Goal: Task Accomplishment & Management: Complete application form

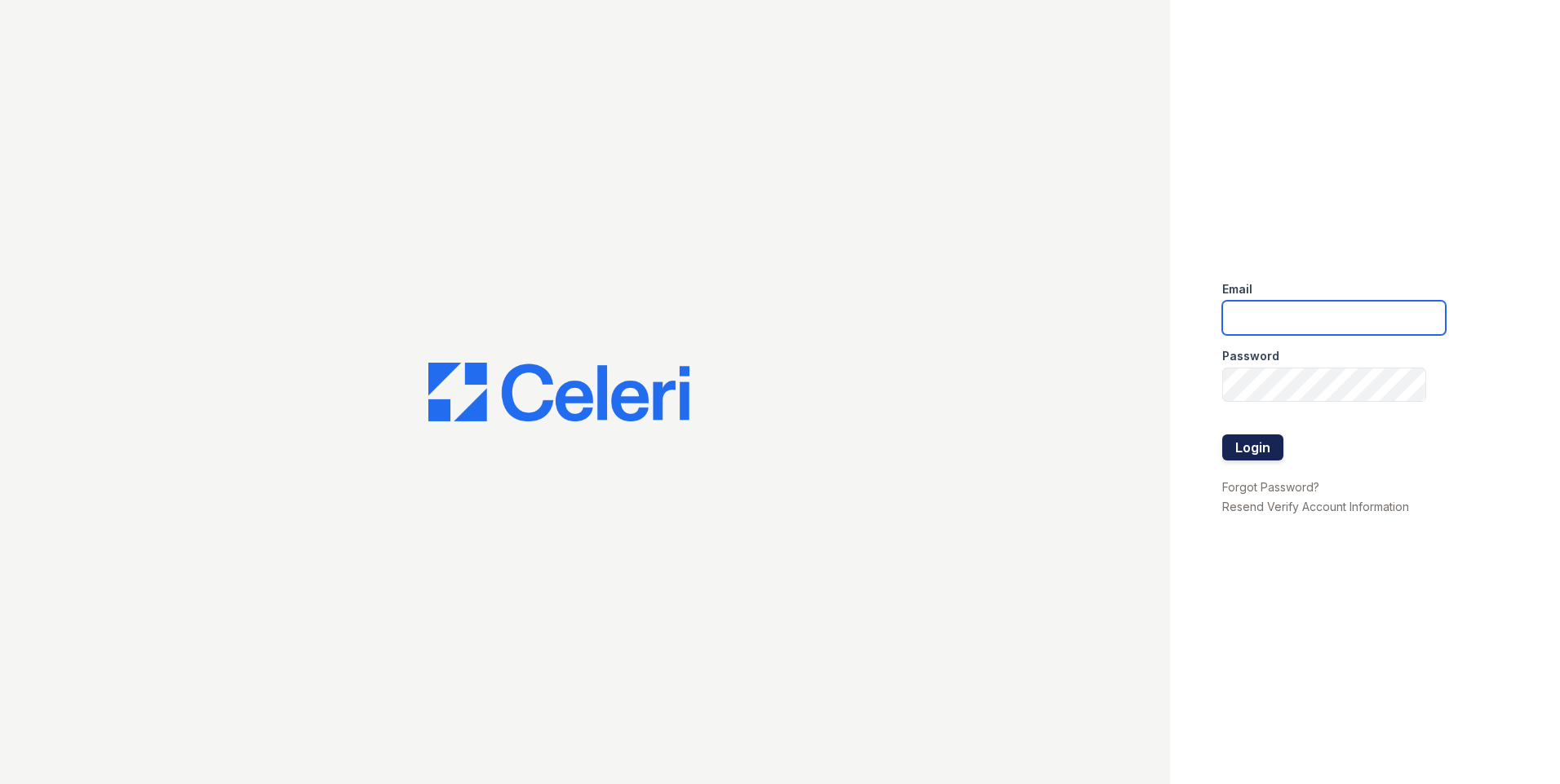
type input "[EMAIL_ADDRESS][DOMAIN_NAME]"
click at [1244, 448] on button "Login" at bounding box center [1252, 447] width 62 height 26
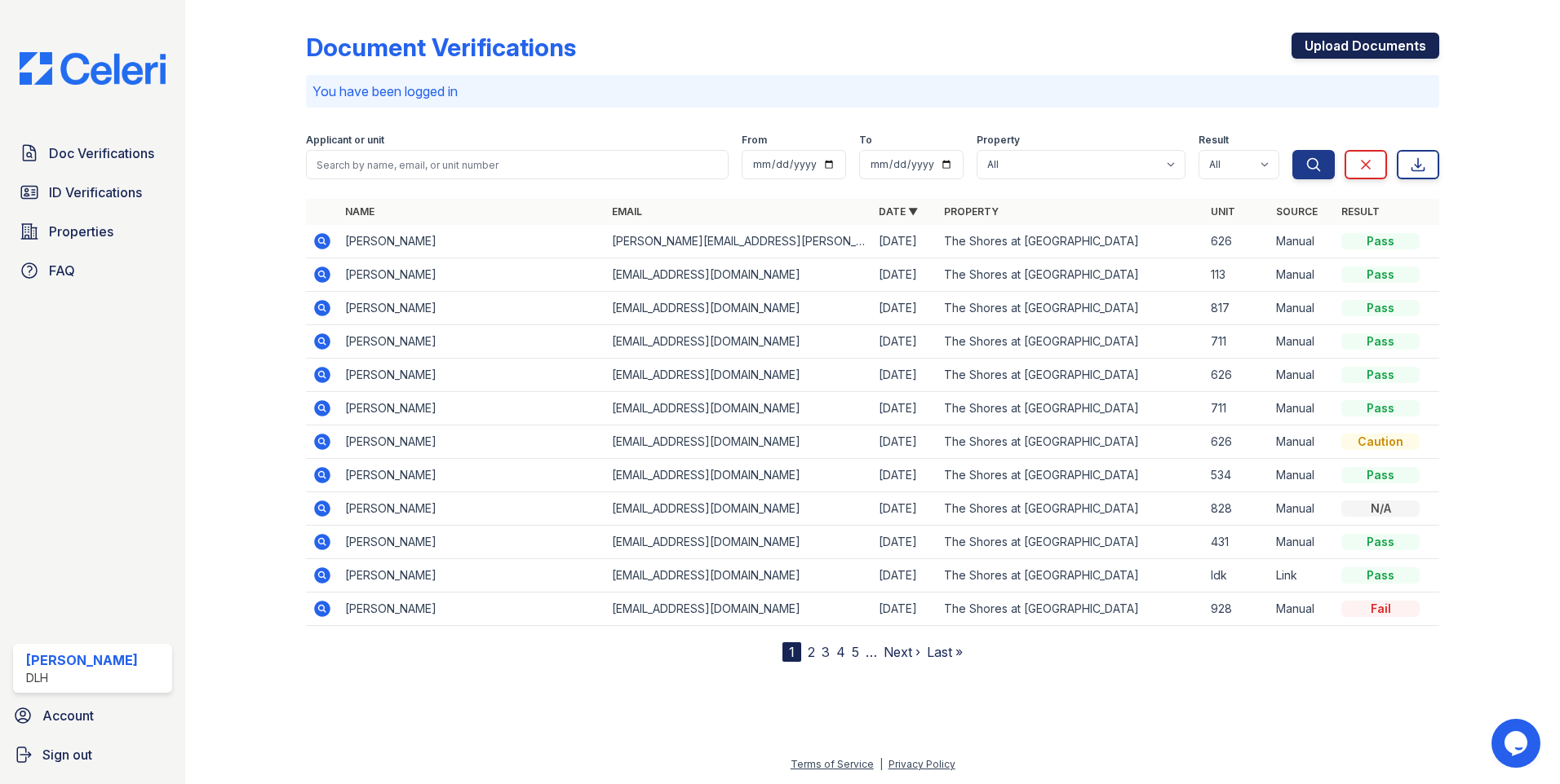
click at [1382, 34] on link "Upload Documents" at bounding box center [1365, 45] width 147 height 26
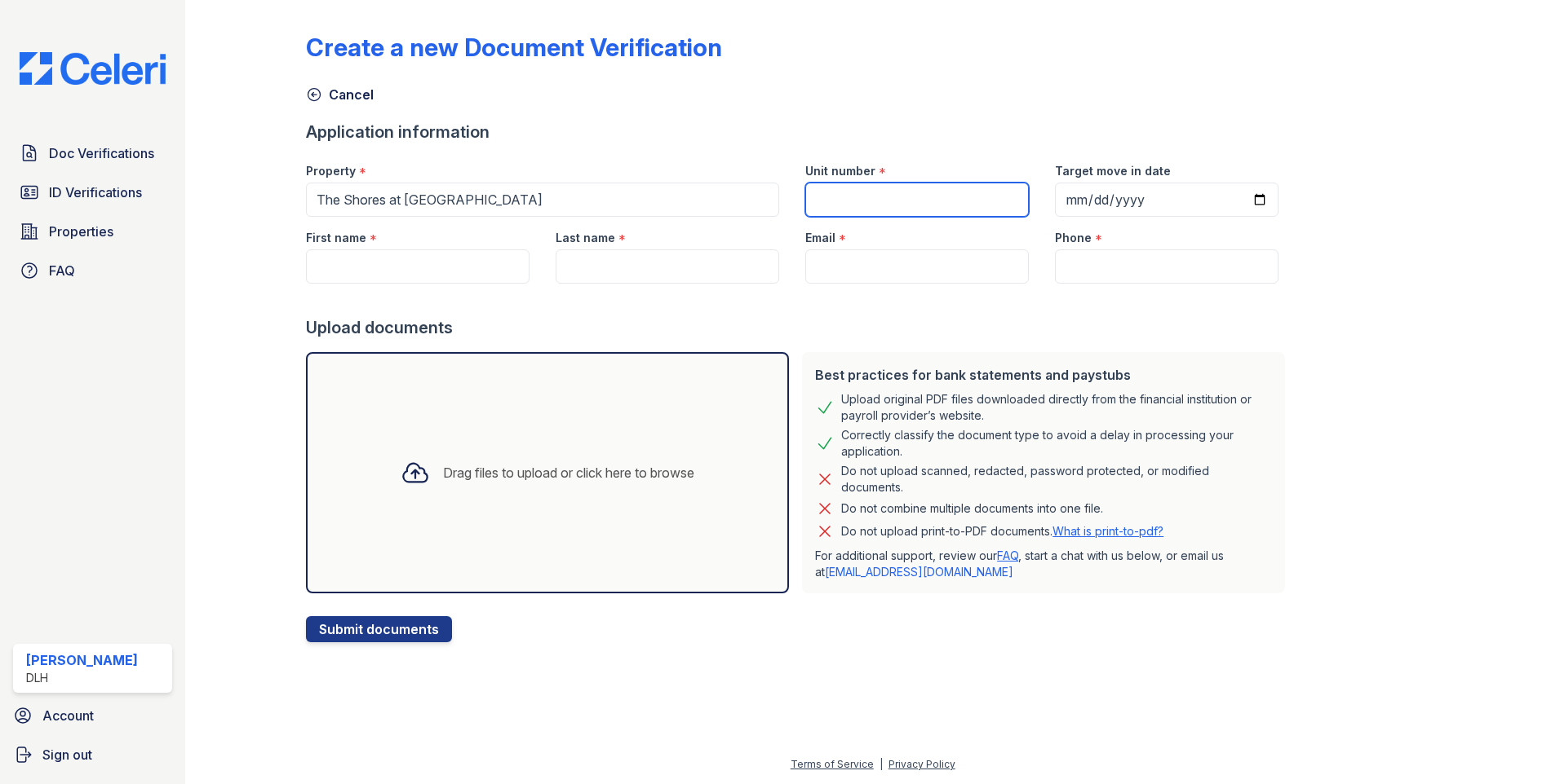
click at [863, 195] on input "Unit number" at bounding box center [917, 200] width 223 height 34
type input "316"
click at [335, 252] on input "First name" at bounding box center [418, 267] width 223 height 34
click at [427, 272] on input "First name" at bounding box center [418, 267] width 223 height 34
paste input "Alexus"
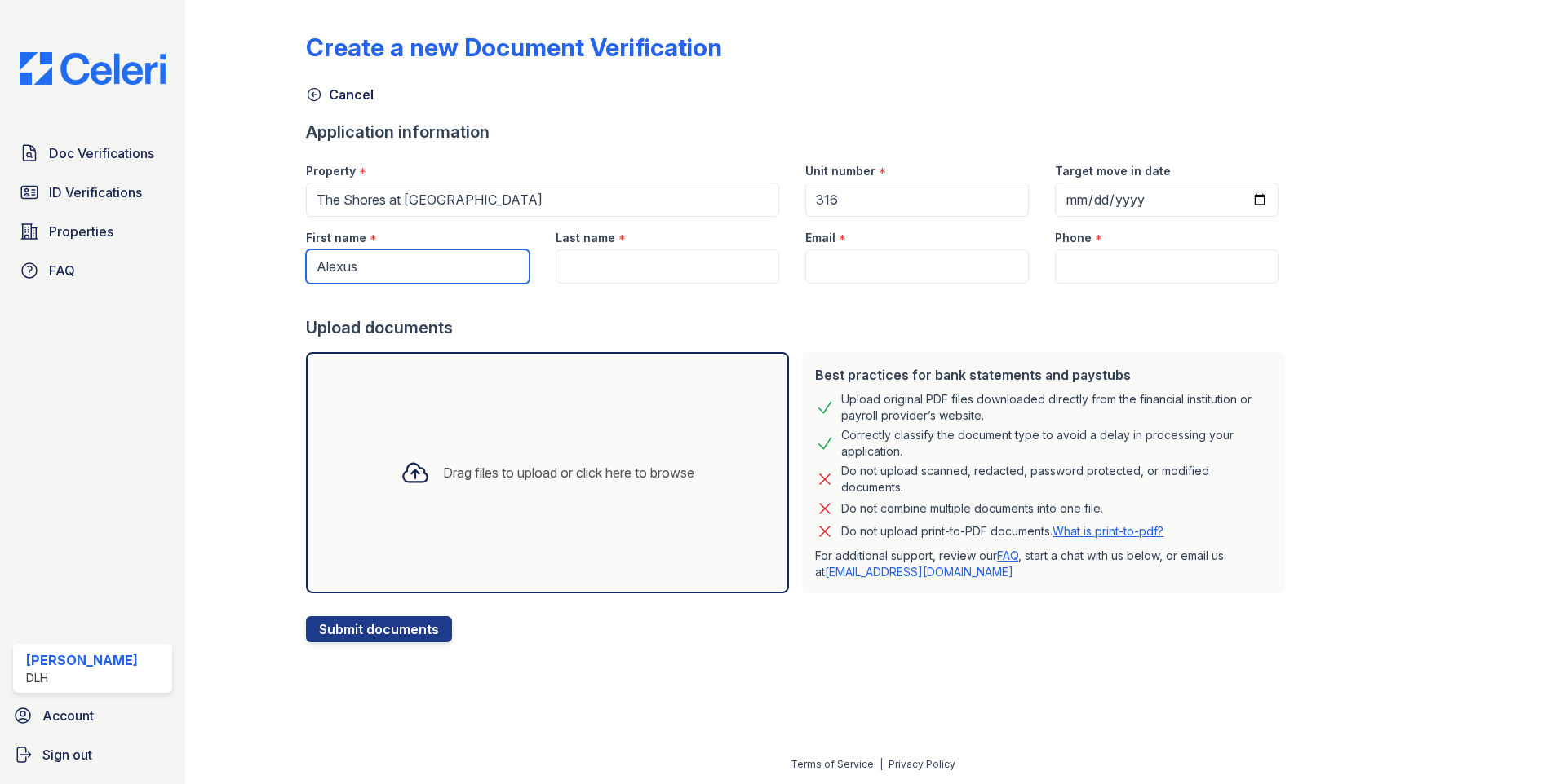
type input "Alexus"
click at [651, 268] on input "Last name" at bounding box center [667, 267] width 223 height 34
paste input "[PERSON_NAME]"
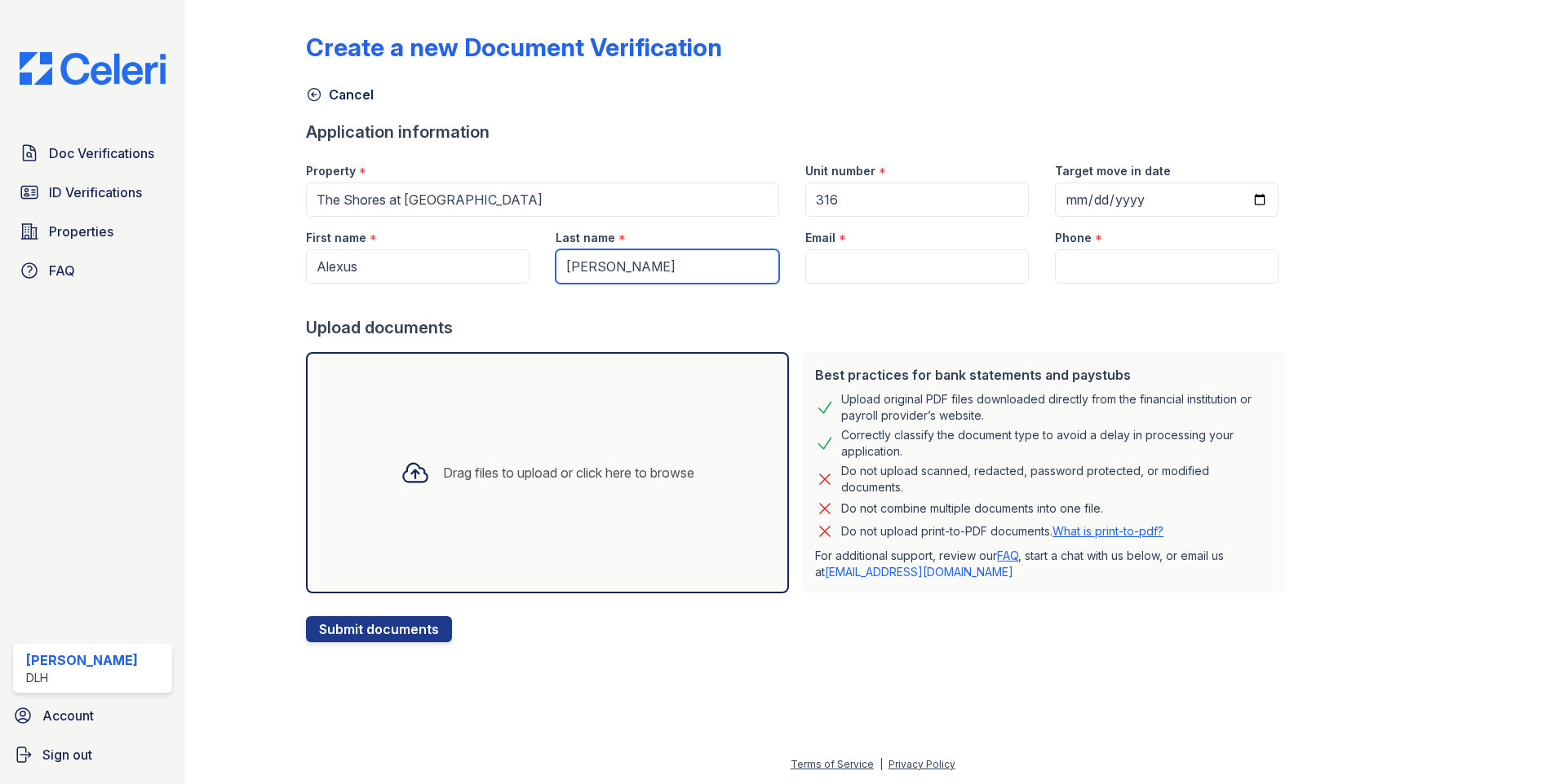
type input "[PERSON_NAME]"
click at [881, 249] on div "Email *" at bounding box center [917, 233] width 223 height 33
click at [878, 260] on input "Email" at bounding box center [917, 267] width 223 height 34
paste input "[EMAIL_ADDRESS][DOMAIN_NAME]"
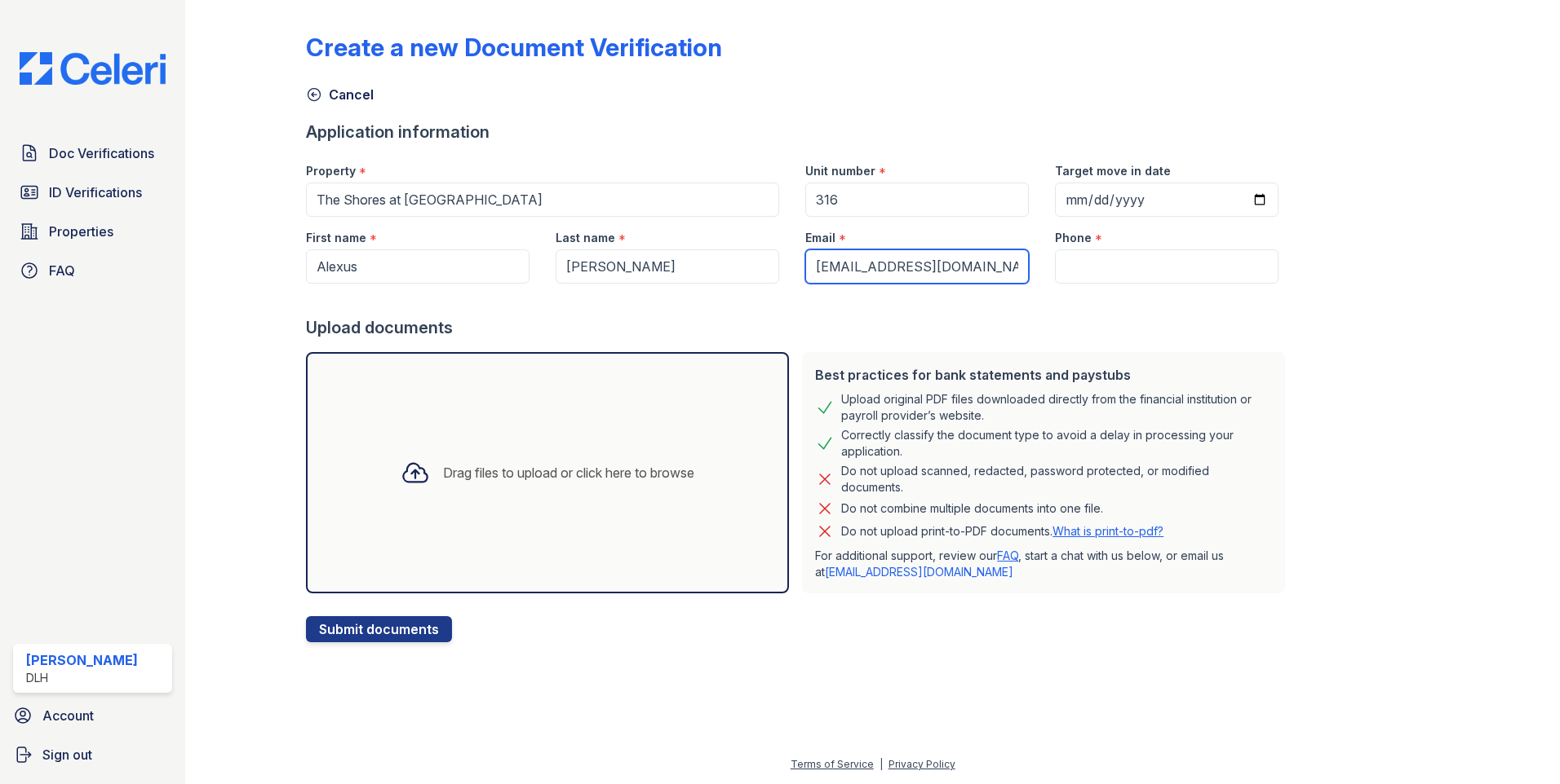
type input "[EMAIL_ADDRESS][DOMAIN_NAME]"
click at [1152, 267] on input "Phone" at bounding box center [1166, 267] width 223 height 34
paste input "[PHONE_NUMBER]"
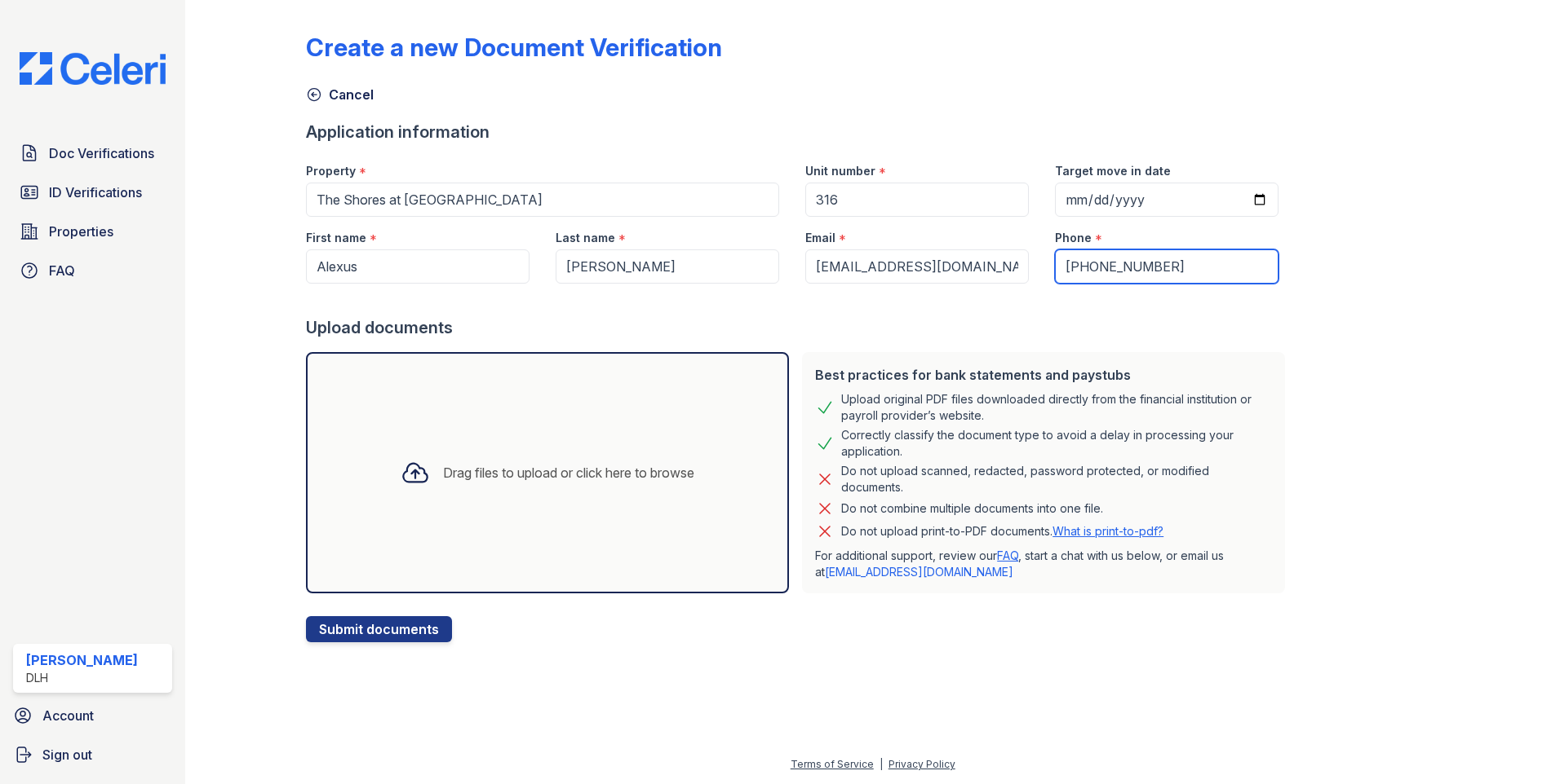
type input "[PHONE_NUMBER]"
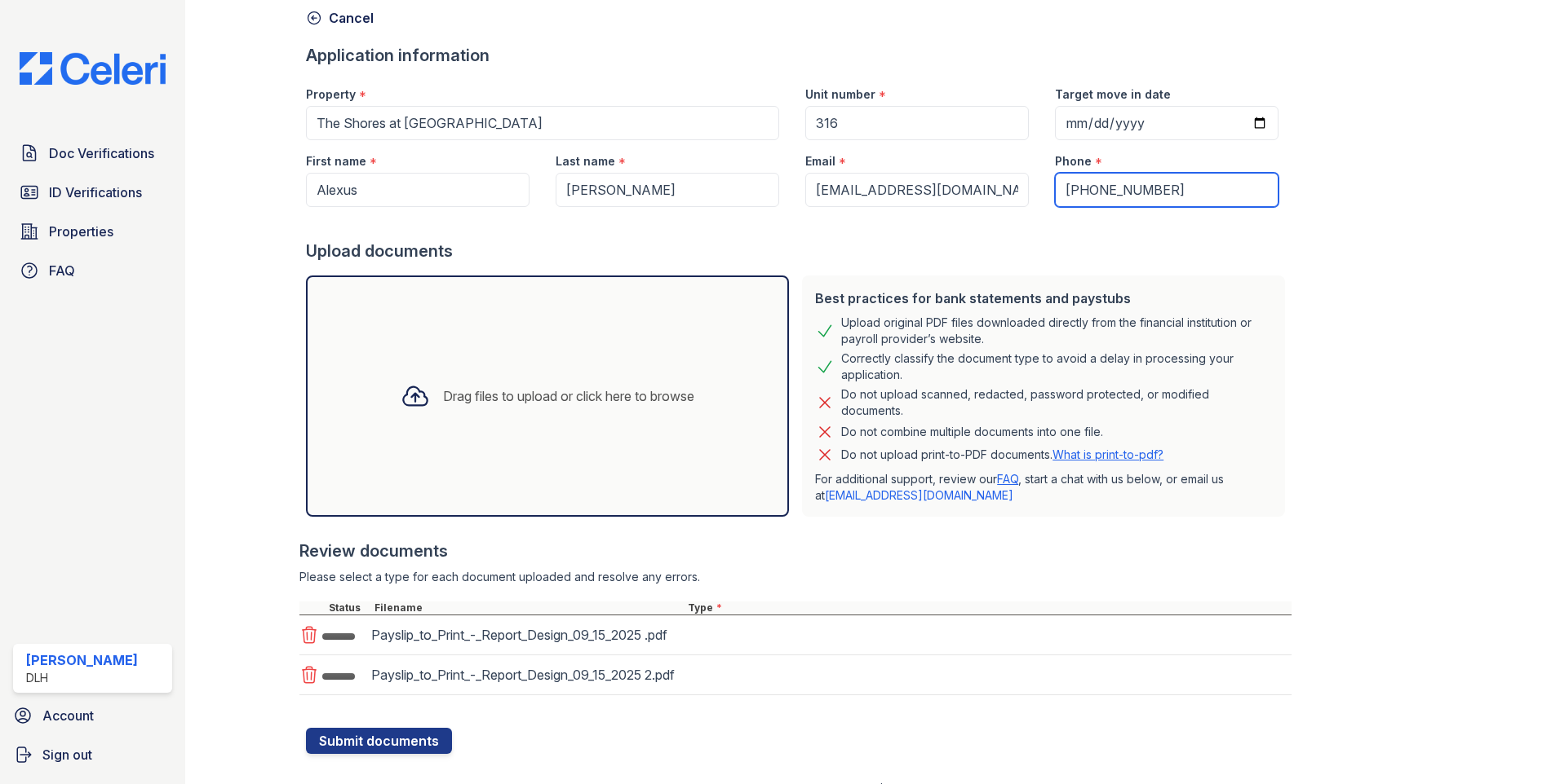
scroll to position [141, 0]
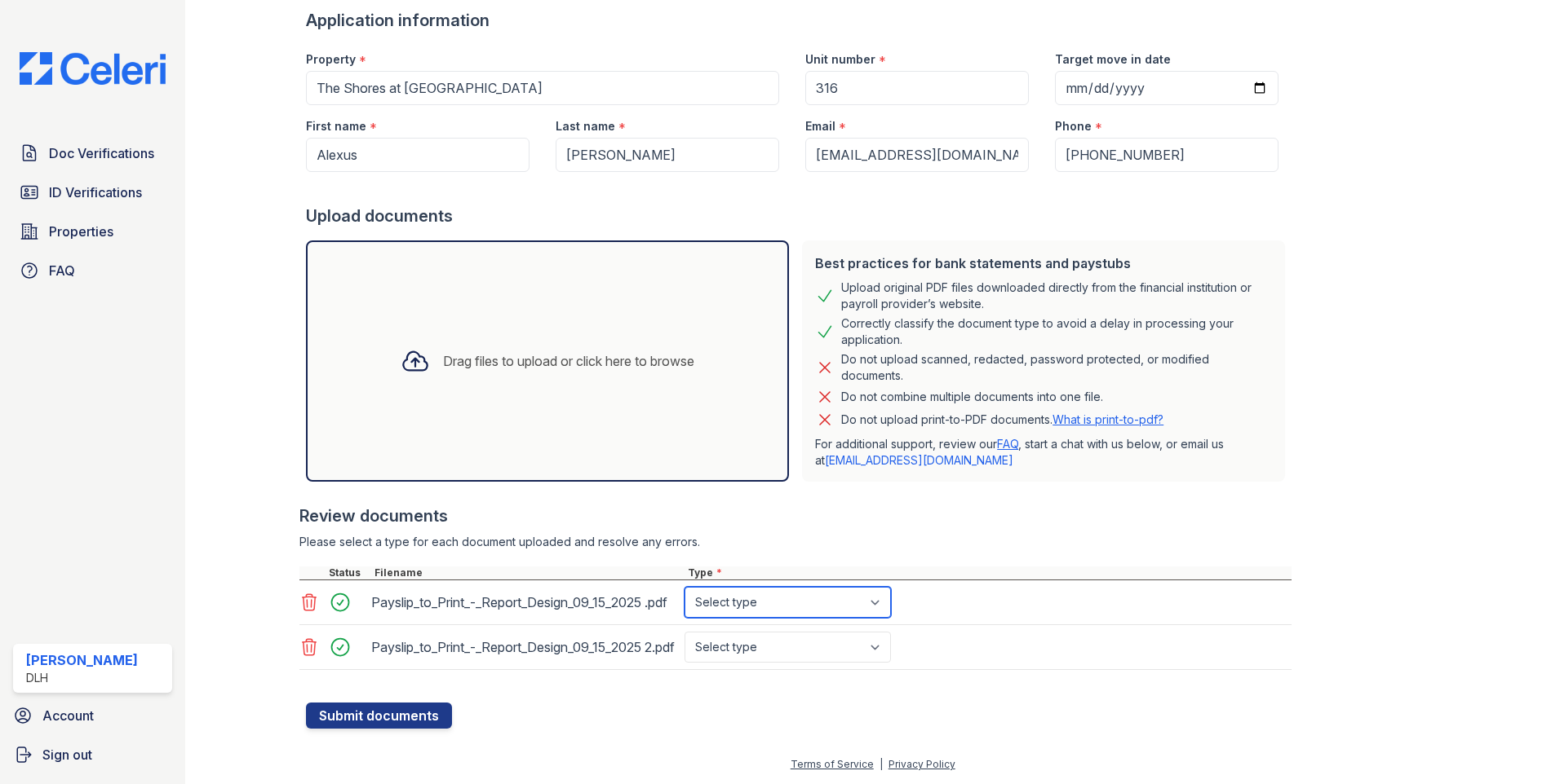
click at [782, 587] on select "Select type Paystub Bank Statement Offer Letter Tax Documents Benefit Award Let…" at bounding box center [787, 602] width 206 height 31
select select "paystub"
click at [685, 587] on select "Select type Paystub Bank Statement Offer Letter Tax Documents Benefit Award Let…" at bounding box center [787, 602] width 206 height 31
click at [780, 631] on select "Select type Paystub Bank Statement Offer Letter Tax Documents Benefit Award Let…" at bounding box center [787, 647] width 206 height 31
select select "paystub"
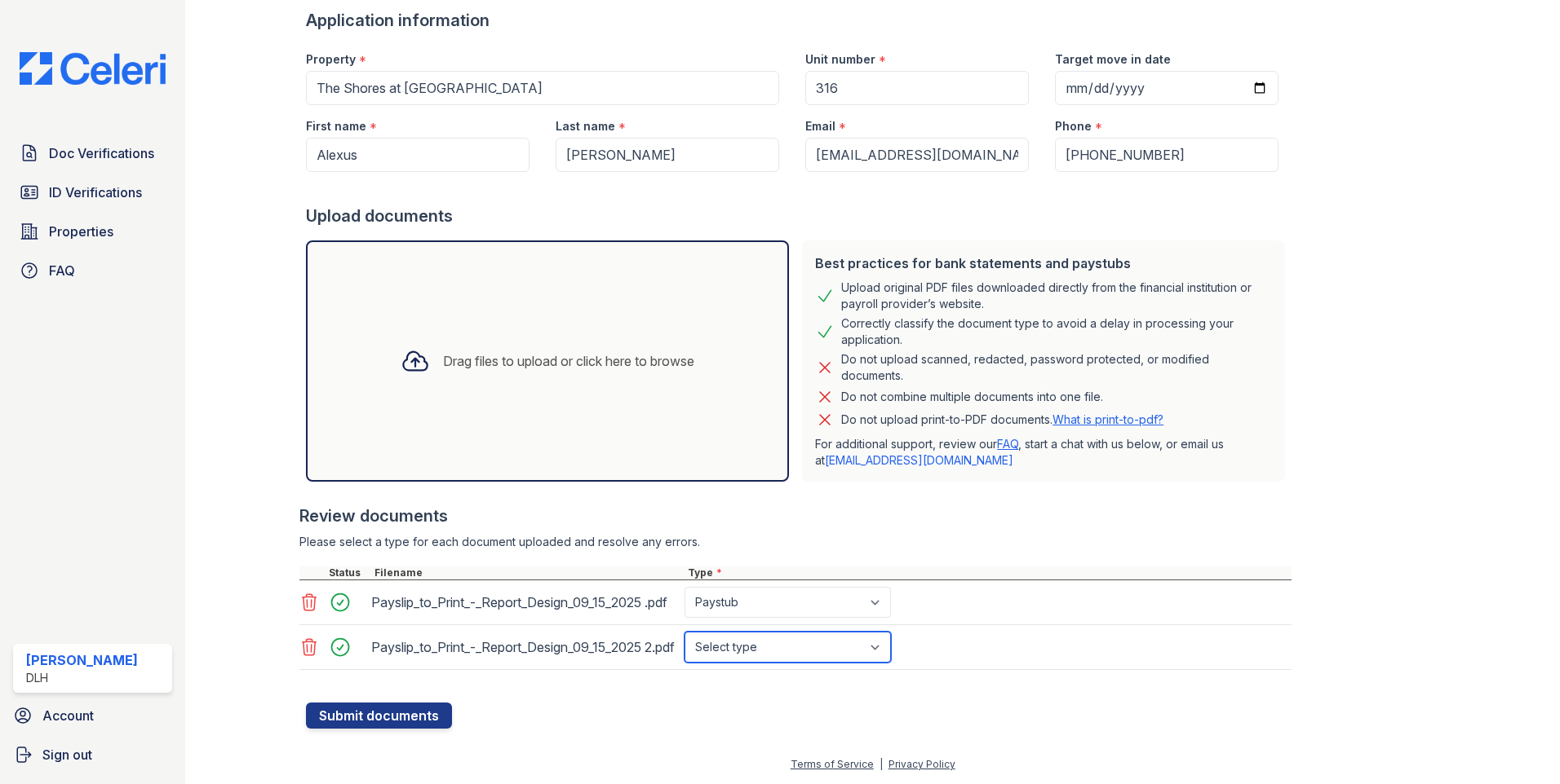
click at [685, 631] on select "Select type Paystub Bank Statement Offer Letter Tax Documents Benefit Award Let…" at bounding box center [787, 647] width 206 height 31
click at [404, 713] on button "Submit documents" at bounding box center [379, 715] width 146 height 26
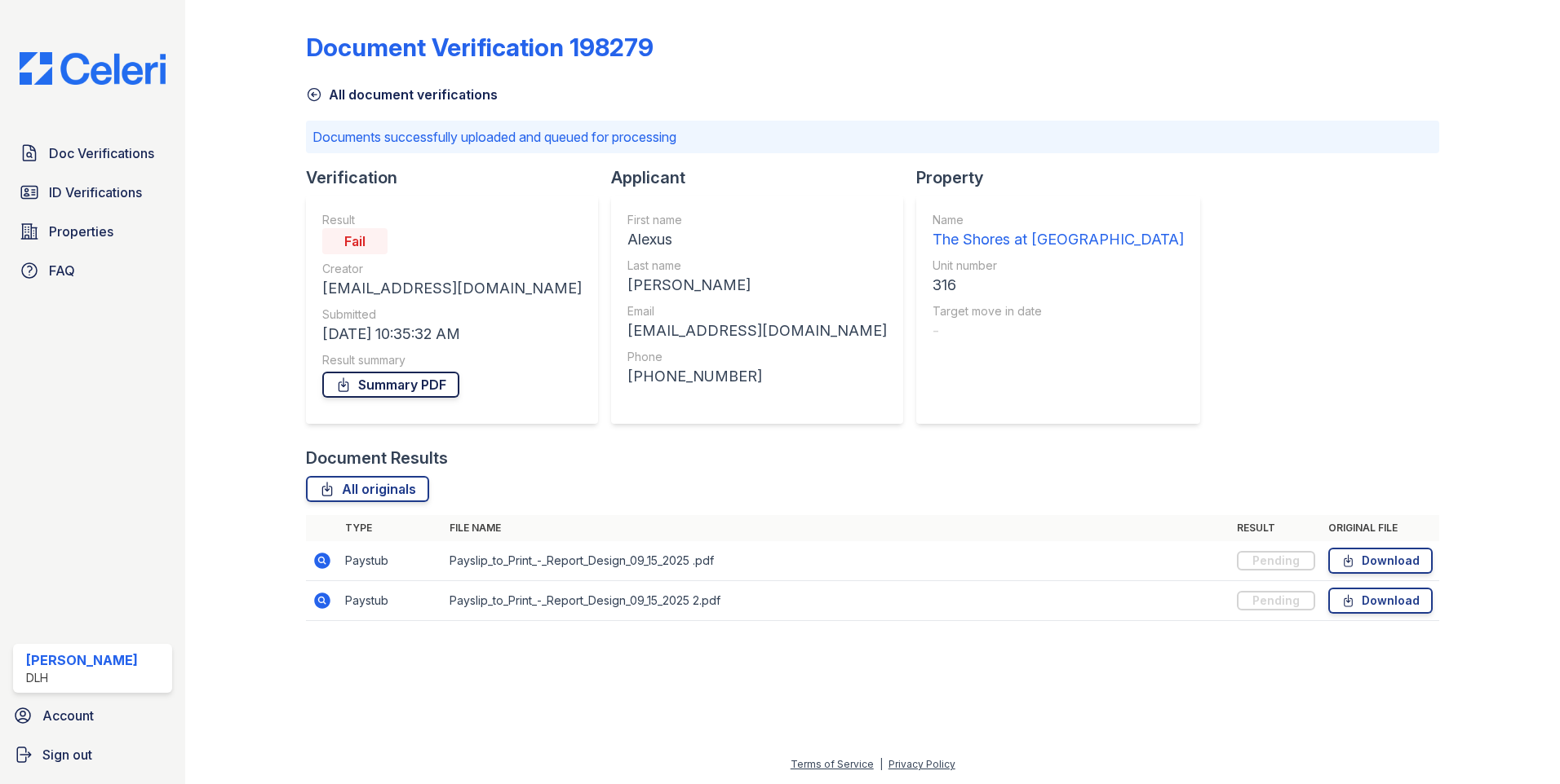
click at [411, 384] on link "Summary PDF" at bounding box center [391, 384] width 137 height 26
click at [147, 76] on img at bounding box center [92, 68] width 172 height 33
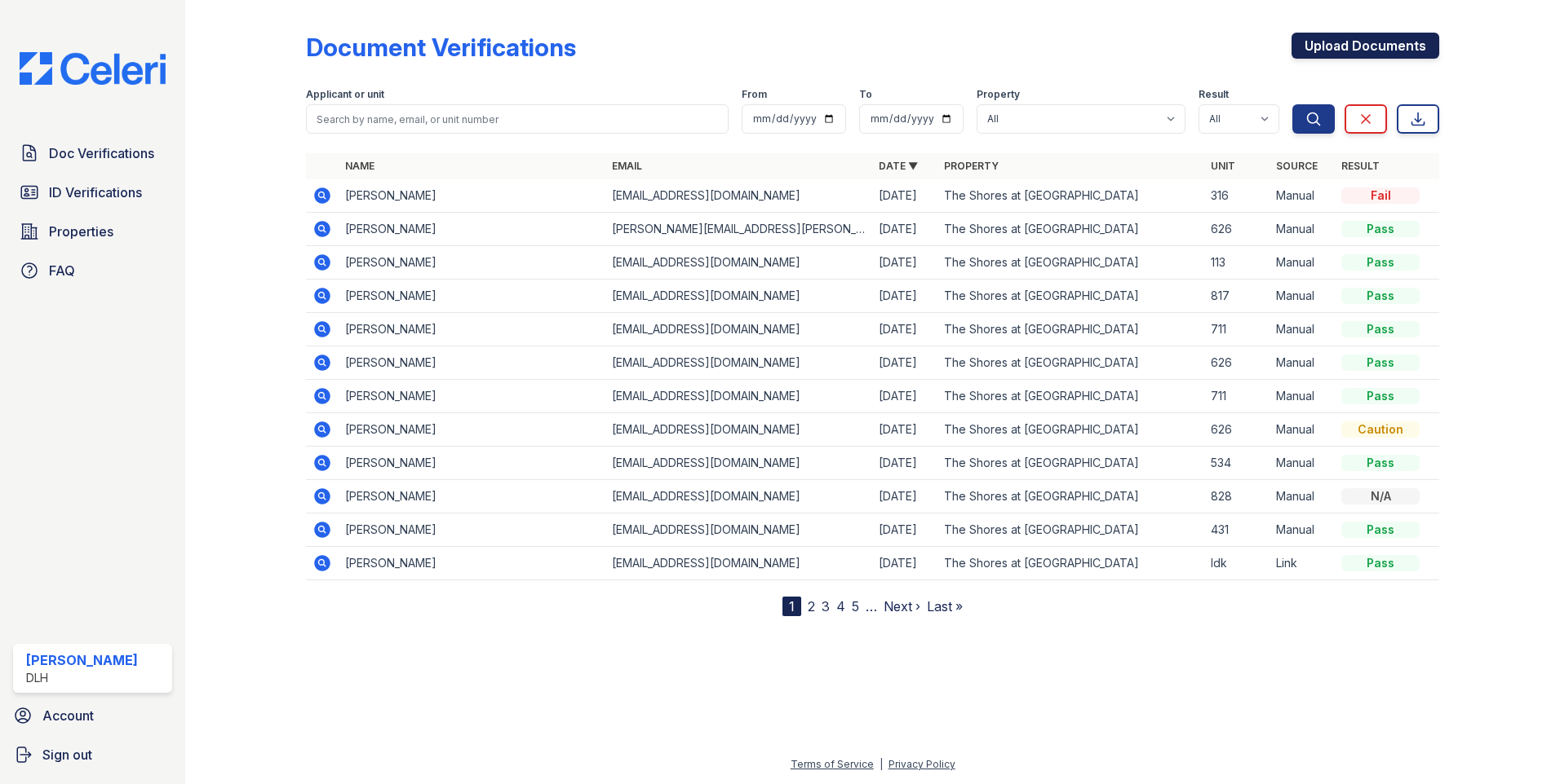
click at [1355, 45] on link "Upload Documents" at bounding box center [1365, 45] width 147 height 26
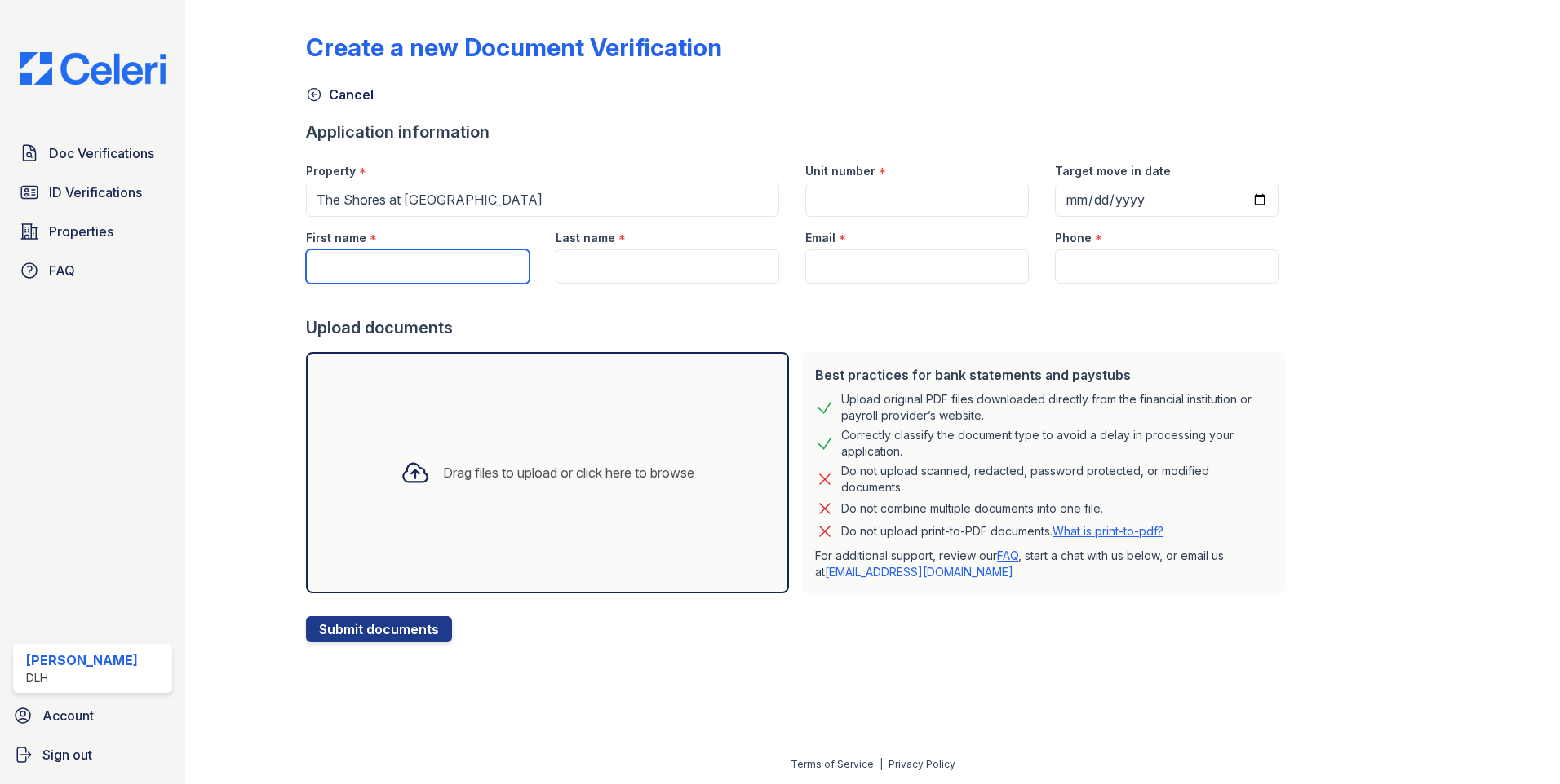
click at [391, 260] on input "First name" at bounding box center [418, 267] width 223 height 34
paste input "Cephon"
type input "Cephon"
drag, startPoint x: 612, startPoint y: 267, endPoint x: 403, endPoint y: 301, distance: 211.7
click at [612, 267] on input "Last name" at bounding box center [667, 267] width 223 height 34
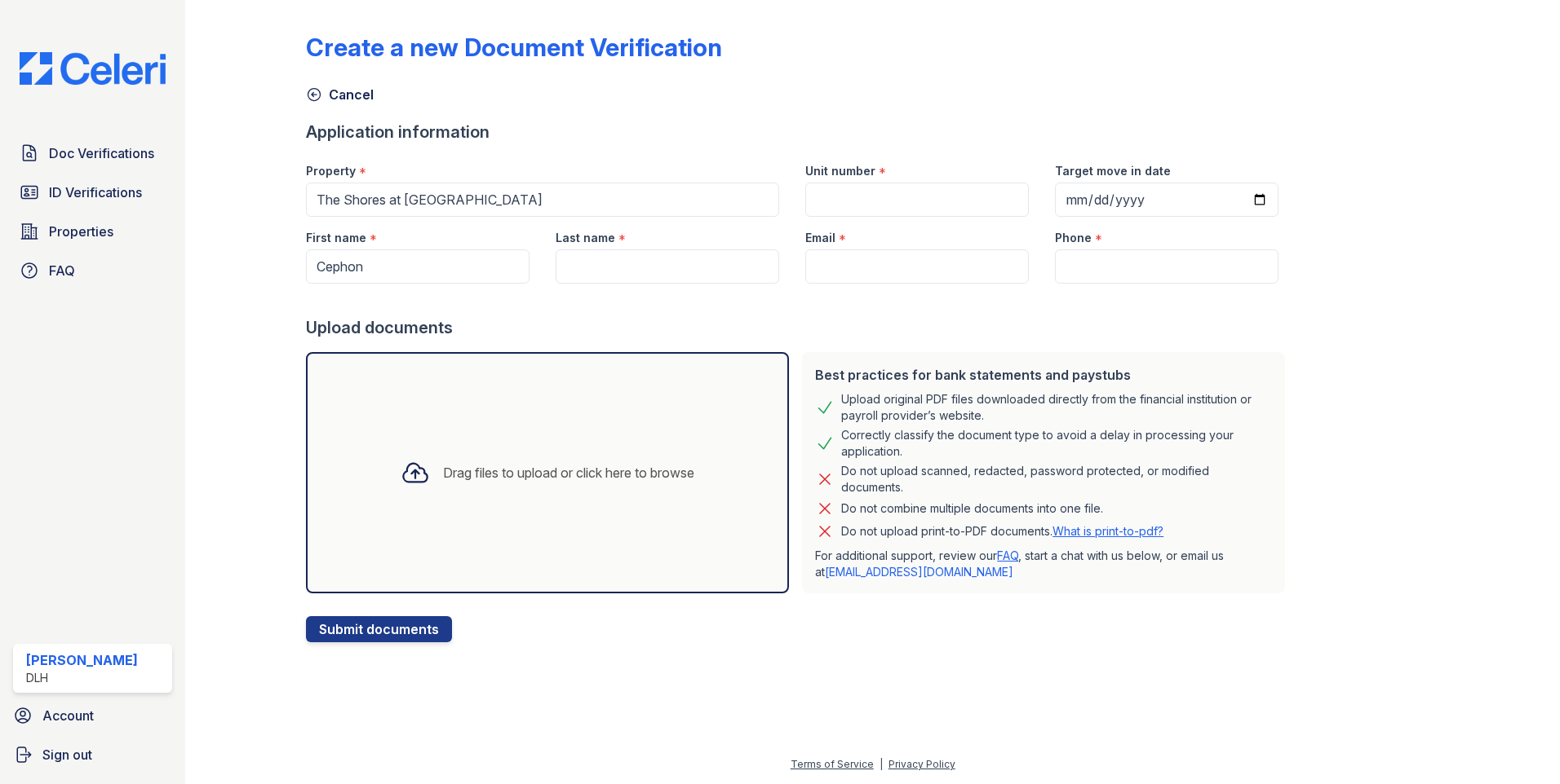
click at [597, 245] on label "Last name" at bounding box center [585, 238] width 60 height 16
click at [597, 250] on input "Last name" at bounding box center [667, 267] width 223 height 34
click at [590, 276] on input "Last name" at bounding box center [667, 267] width 223 height 34
paste input "[PERSON_NAME]"
type input "[PERSON_NAME]"
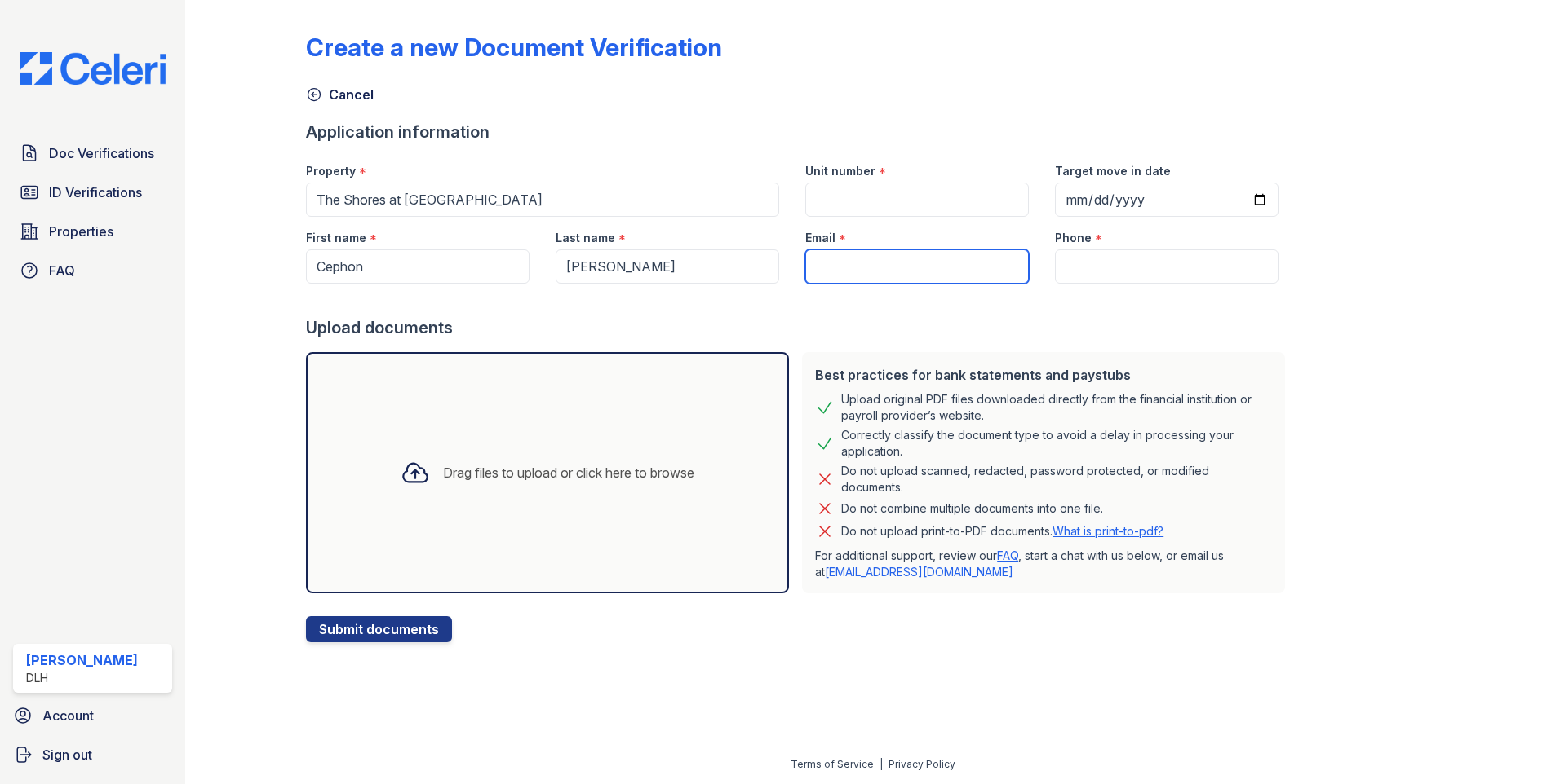
click at [830, 260] on input "Email" at bounding box center [917, 267] width 223 height 34
paste input "[EMAIL_ADDRESS][DOMAIN_NAME]"
type input "[EMAIL_ADDRESS][DOMAIN_NAME]"
click at [1079, 252] on input "Phone" at bounding box center [1166, 267] width 223 height 34
paste input "843) 485-3996"
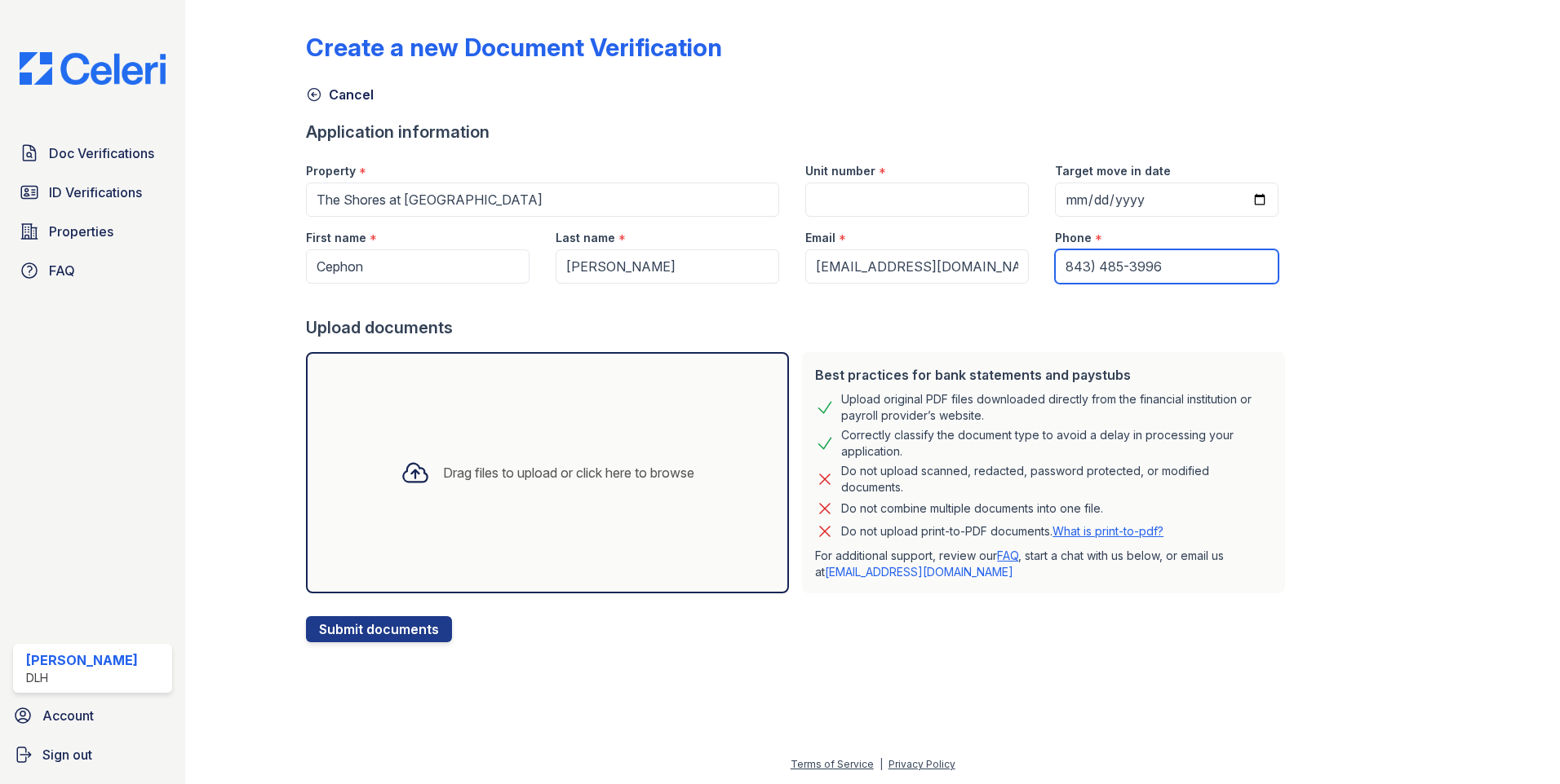
click at [1055, 270] on input "843) 485-3996" at bounding box center [1166, 267] width 223 height 34
type input "[PHONE_NUMBER]"
click at [878, 194] on input "Unit number" at bounding box center [917, 200] width 223 height 34
type input "626"
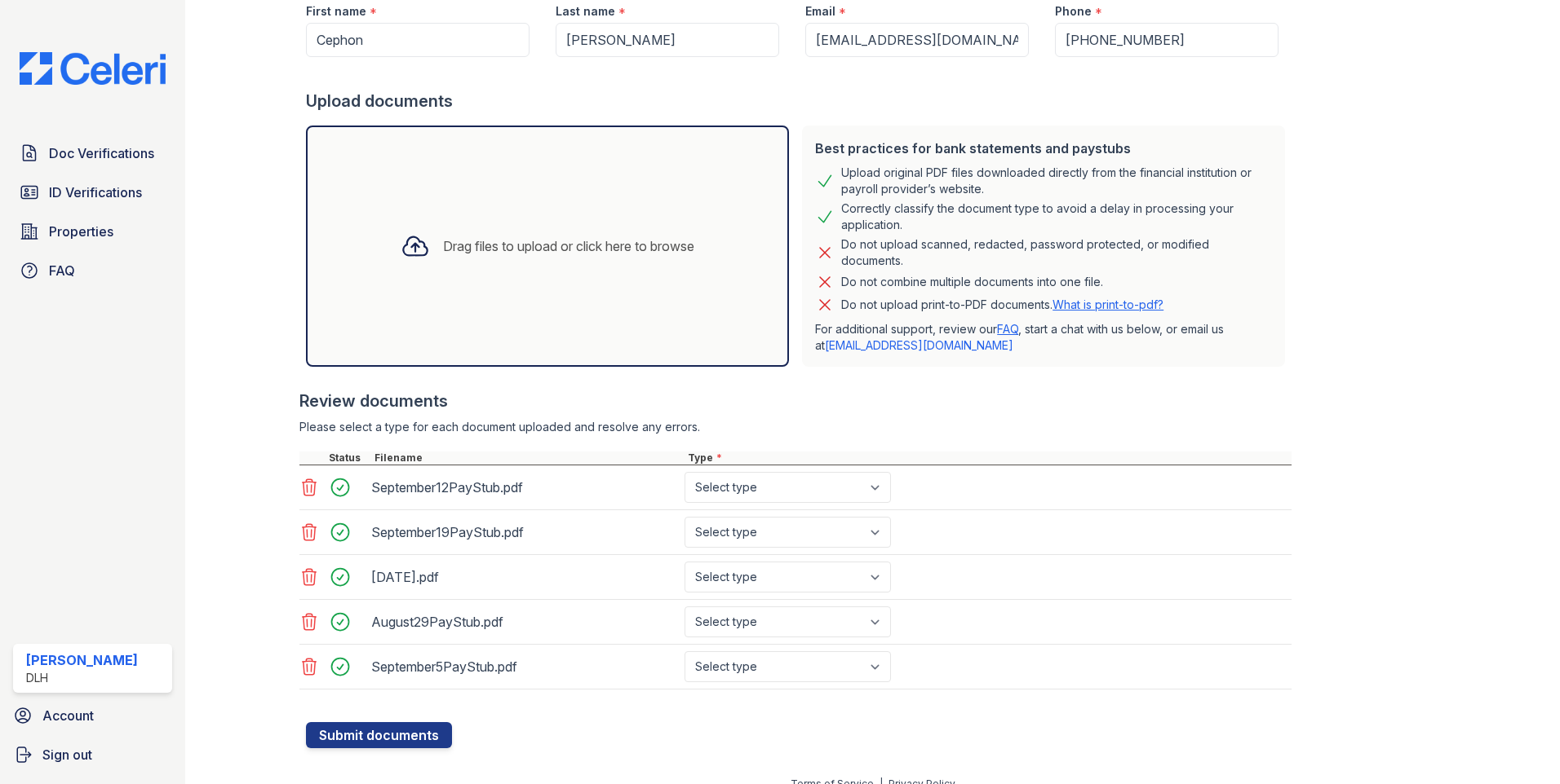
scroll to position [246, 0]
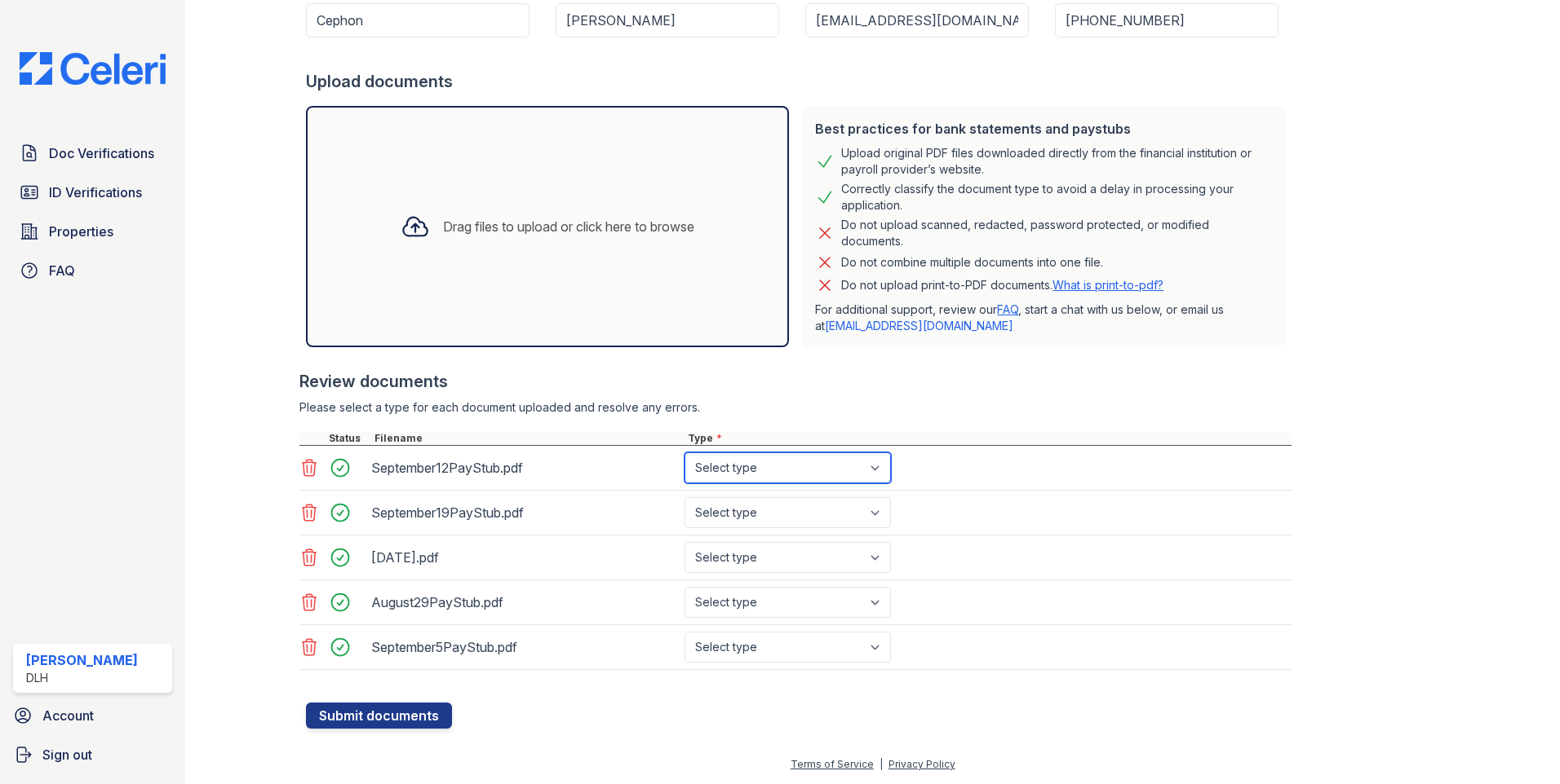
click at [813, 465] on select "Select type Paystub Bank Statement Offer Letter Tax Documents Benefit Award Let…" at bounding box center [787, 467] width 206 height 31
select select "paystub"
click at [685, 452] on select "Select type Paystub Bank Statement Offer Letter Tax Documents Benefit Award Let…" at bounding box center [787, 467] width 206 height 31
click at [768, 524] on select "Select type Paystub Bank Statement Offer Letter Tax Documents Benefit Award Let…" at bounding box center [787, 513] width 206 height 31
select select "paystub"
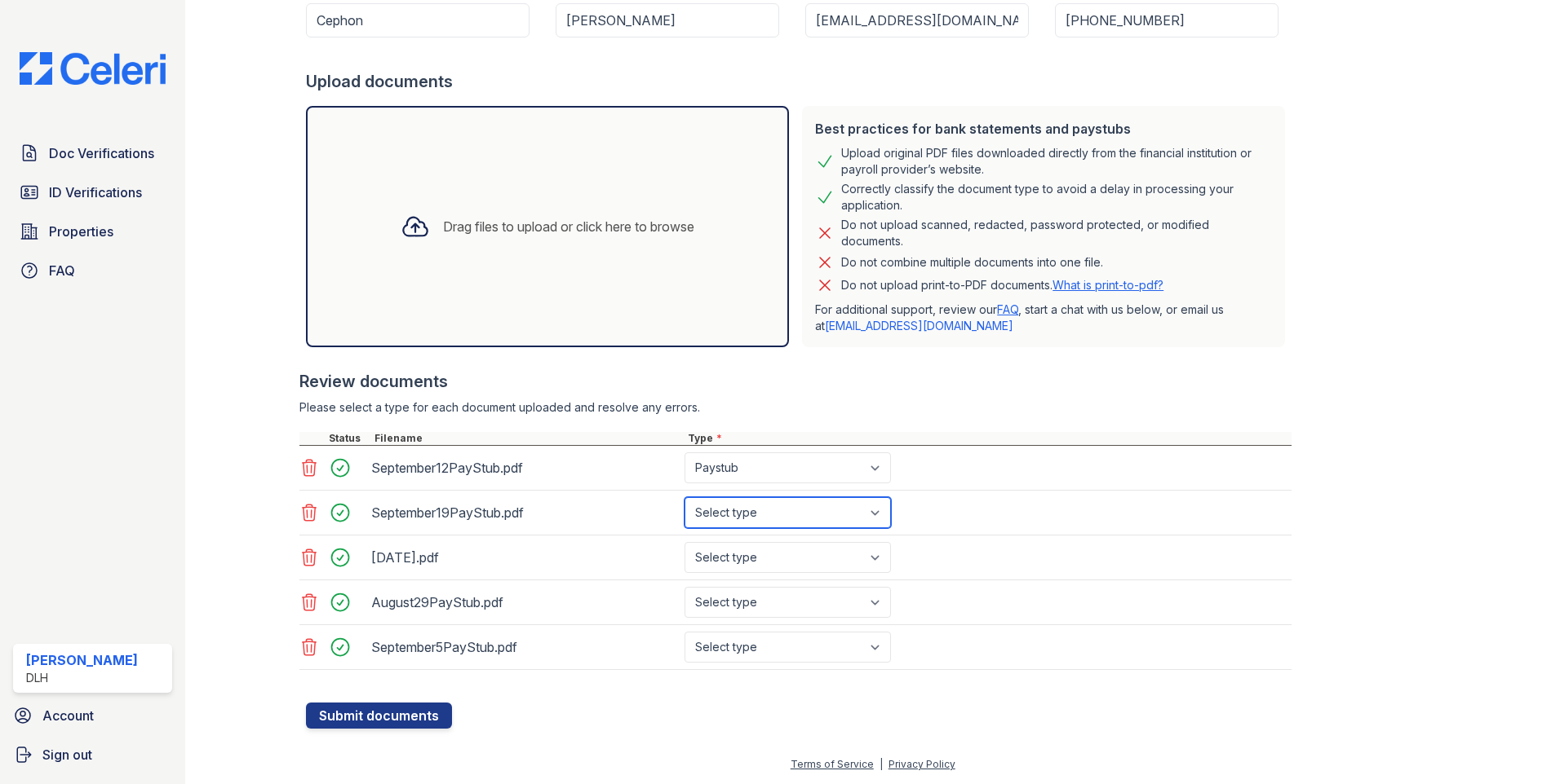
click at [685, 498] on select "Select type Paystub Bank Statement Offer Letter Tax Documents Benefit Award Let…" at bounding box center [787, 513] width 206 height 31
click at [769, 554] on select "Select type Paystub Bank Statement Offer Letter Tax Documents Benefit Award Let…" at bounding box center [787, 557] width 206 height 31
select select "paystub"
click at [685, 542] on select "Select type Paystub Bank Statement Offer Letter Tax Documents Benefit Award Let…" at bounding box center [787, 557] width 206 height 31
click at [733, 610] on select "Select type Paystub Bank Statement Offer Letter Tax Documents Benefit Award Let…" at bounding box center [787, 602] width 206 height 31
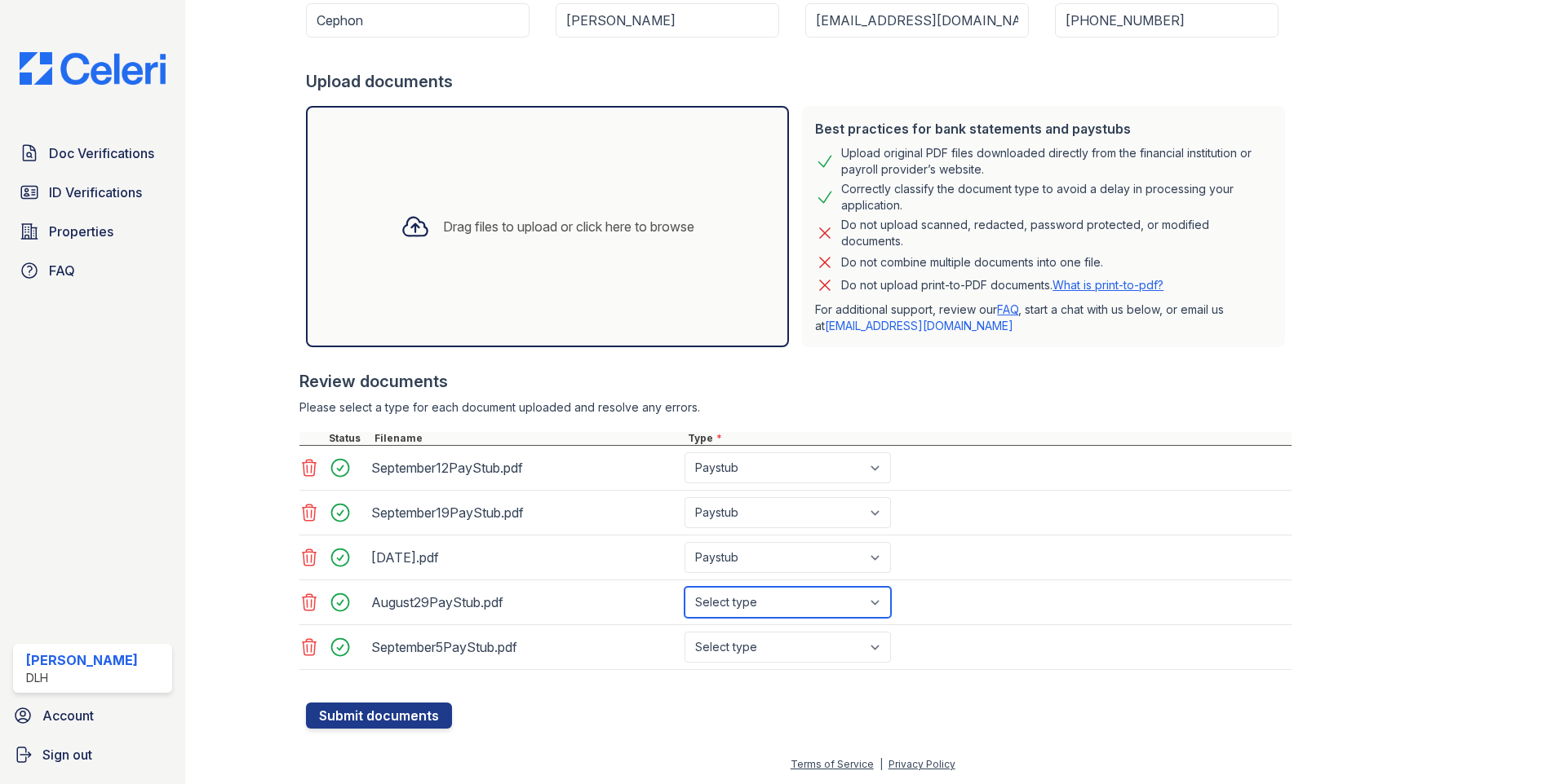
select select "paystub"
click at [685, 587] on select "Select type Paystub Bank Statement Offer Letter Tax Documents Benefit Award Let…" at bounding box center [787, 602] width 206 height 31
click at [762, 649] on select "Select type Paystub Bank Statement Offer Letter Tax Documents Benefit Award Let…" at bounding box center [787, 647] width 206 height 31
select select "paystub"
click at [685, 631] on select "Select type Paystub Bank Statement Offer Letter Tax Documents Benefit Award Let…" at bounding box center [787, 647] width 206 height 31
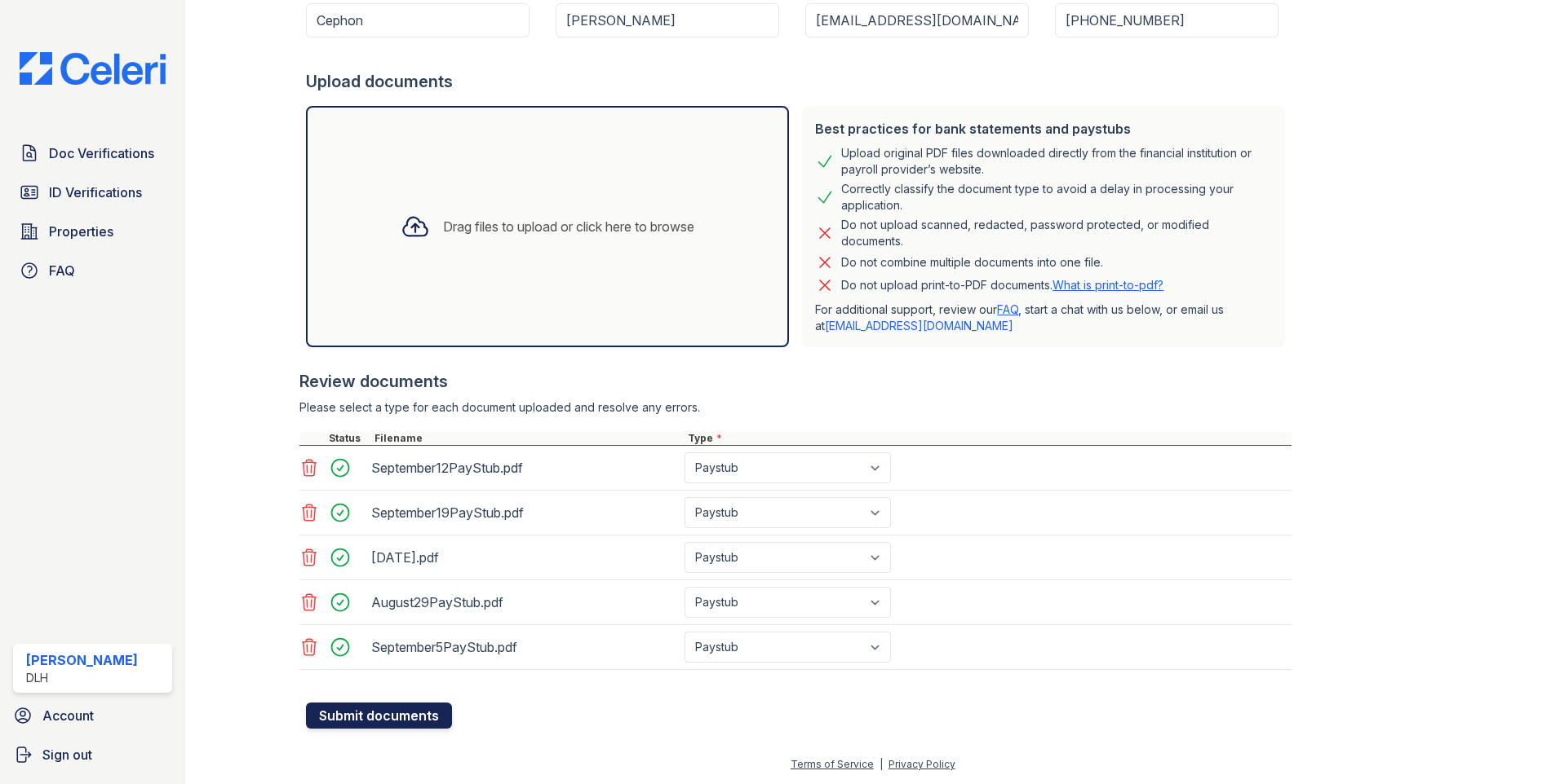
click at [395, 715] on button "Submit documents" at bounding box center [379, 715] width 146 height 26
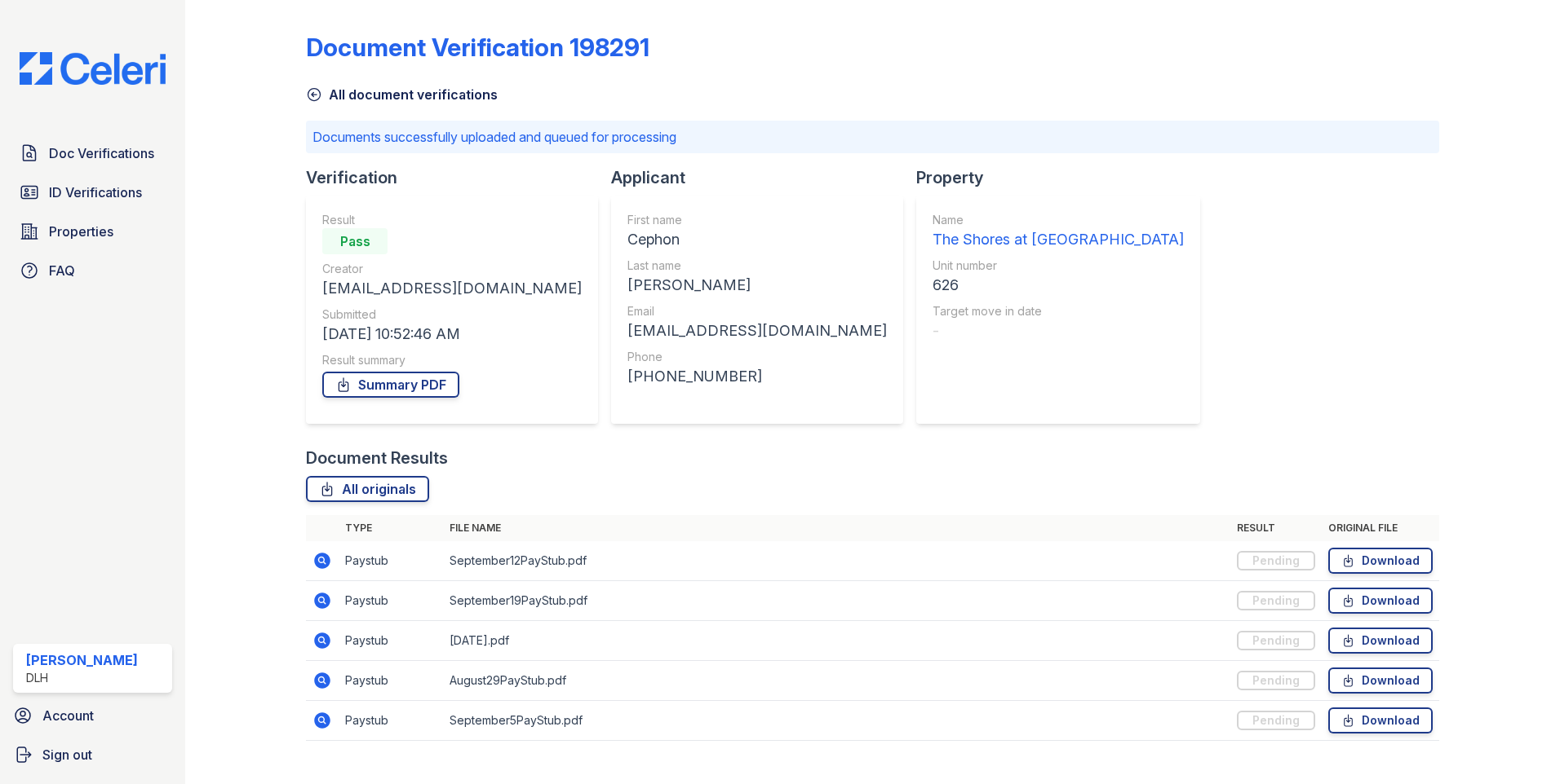
click at [129, 67] on img at bounding box center [92, 68] width 172 height 33
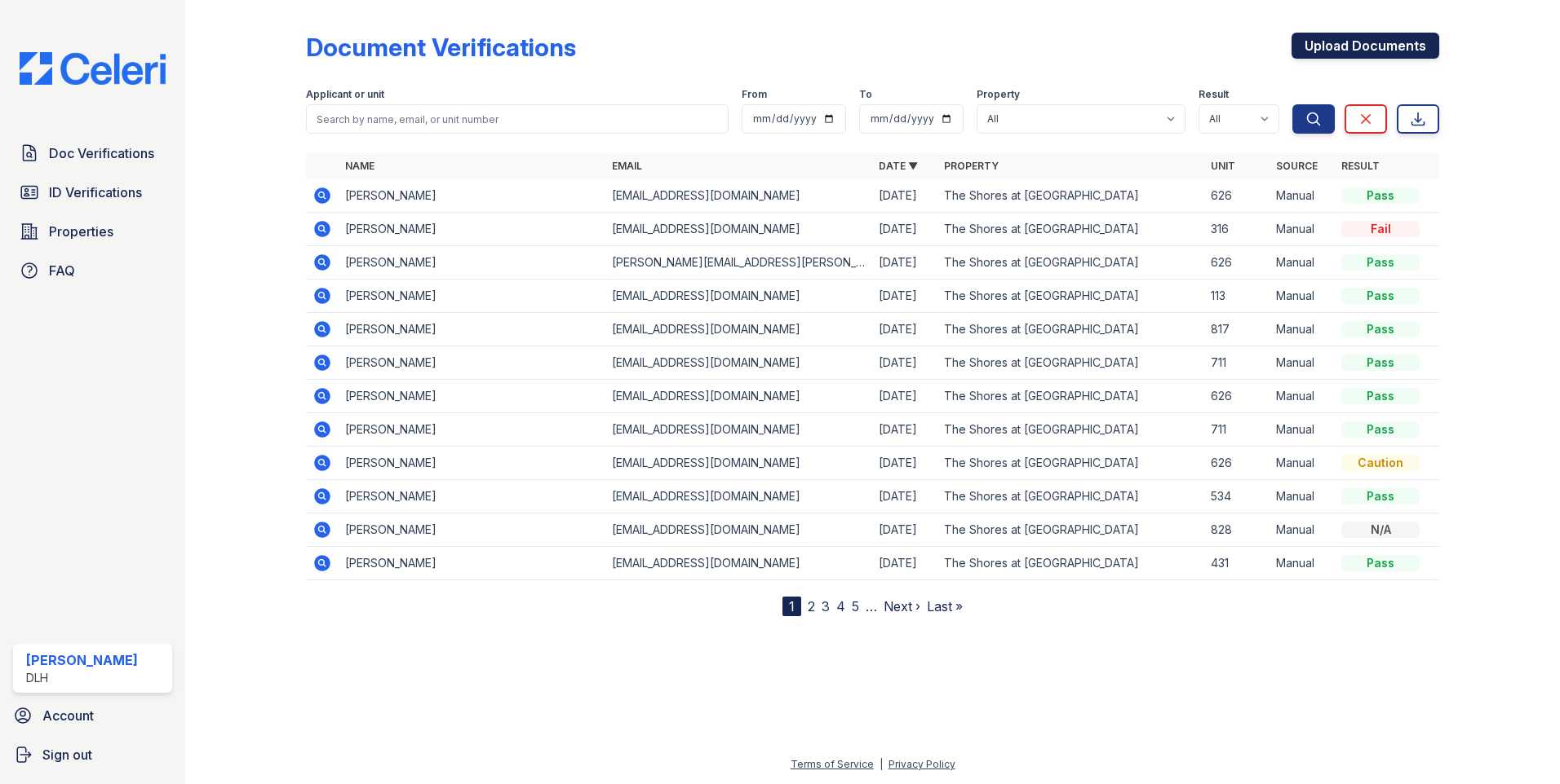
click at [1329, 42] on link "Upload Documents" at bounding box center [1365, 45] width 147 height 26
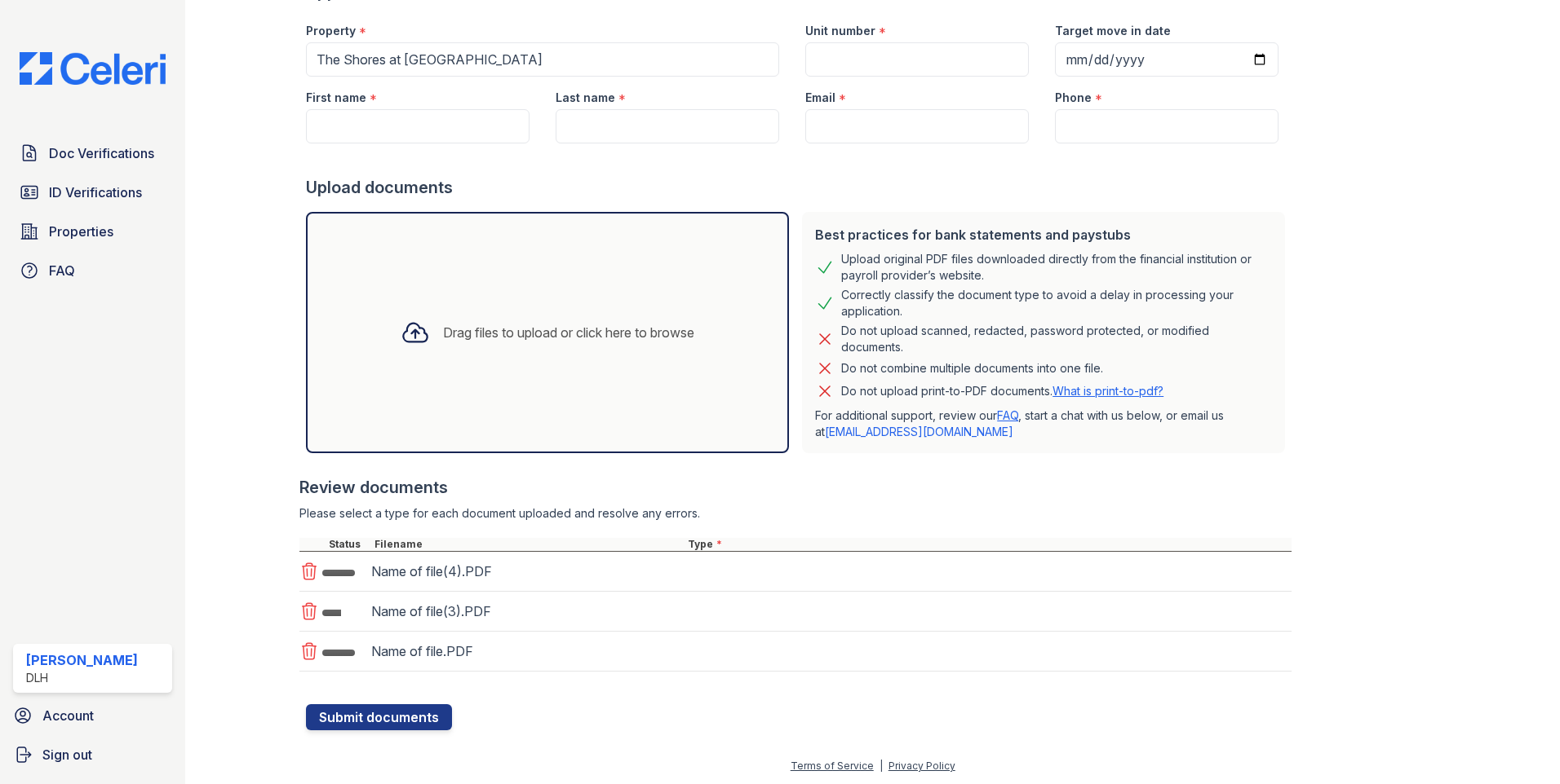
scroll to position [142, 0]
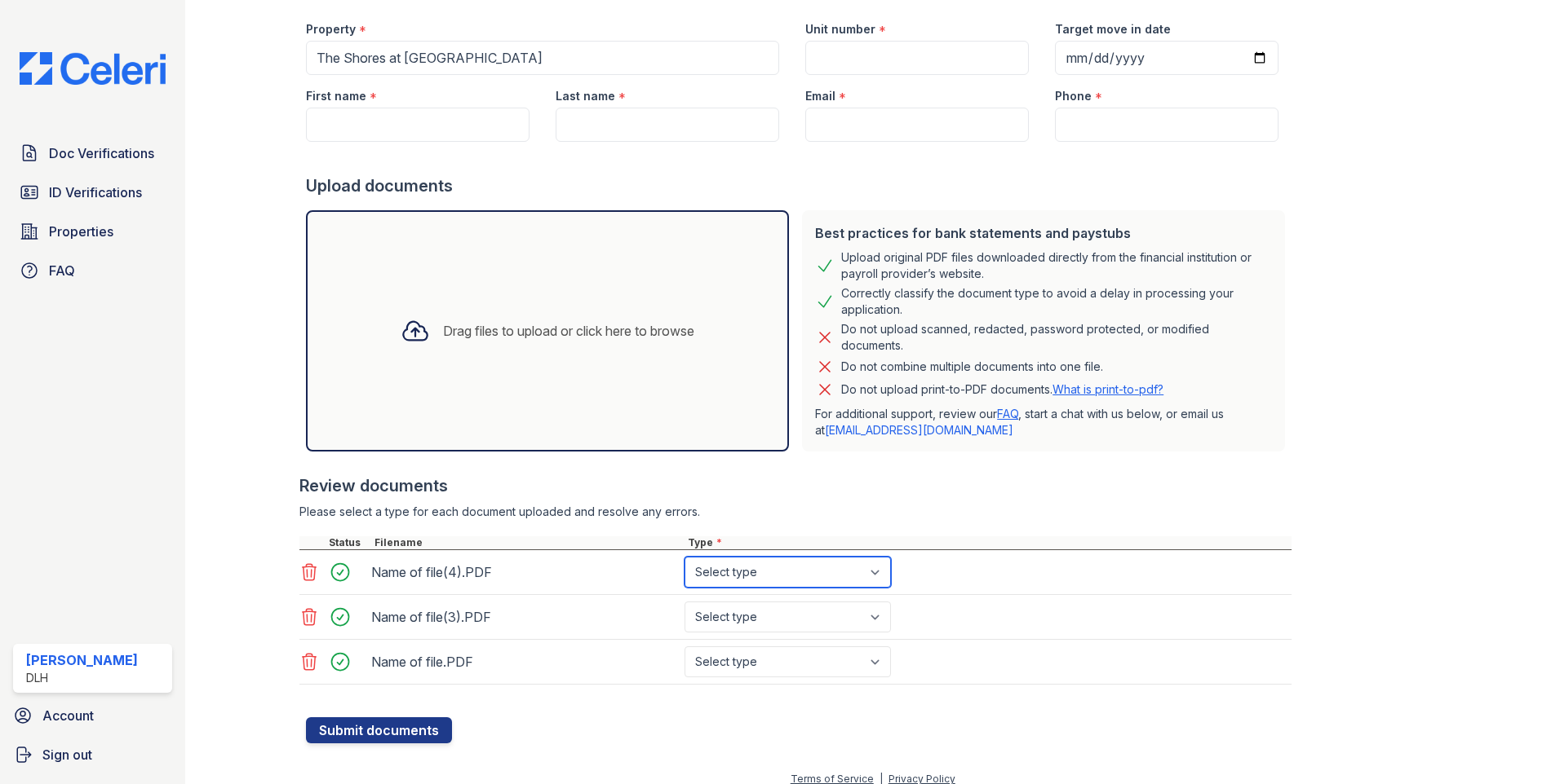
click at [805, 574] on select "Select type Paystub Bank Statement Offer Letter Tax Documents Benefit Award Let…" at bounding box center [787, 572] width 206 height 31
select select "paystub"
click at [685, 557] on select "Select type Paystub Bank Statement Offer Letter Tax Documents Benefit Award Let…" at bounding box center [787, 572] width 206 height 31
drag, startPoint x: 761, startPoint y: 611, endPoint x: 753, endPoint y: 629, distance: 19.7
click at [761, 611] on select "Select type Paystub Bank Statement Offer Letter Tax Documents Benefit Award Let…" at bounding box center [787, 617] width 206 height 31
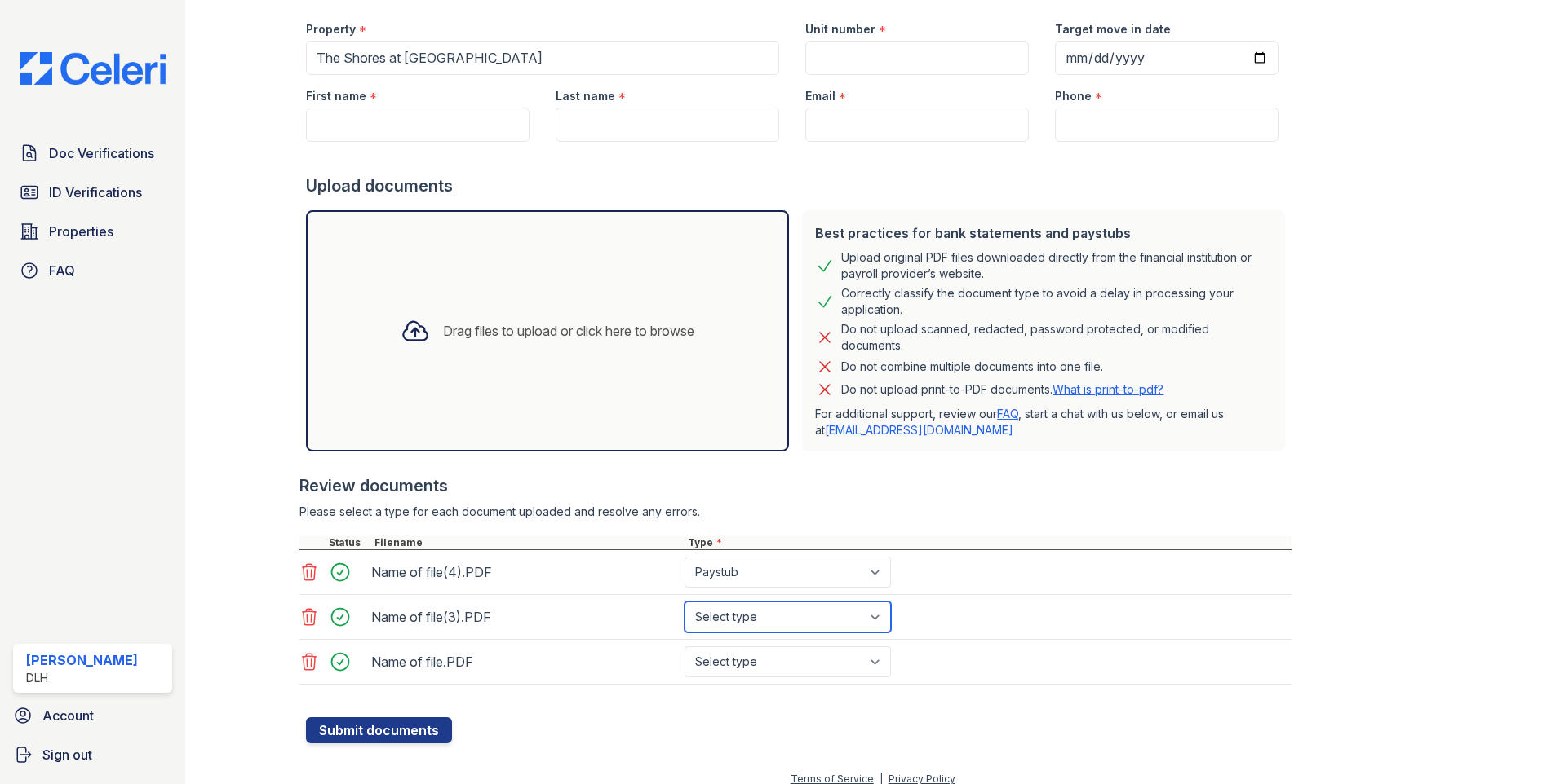
select select "paystub"
click at [685, 602] on select "Select type Paystub Bank Statement Offer Letter Tax Documents Benefit Award Let…" at bounding box center [787, 617] width 206 height 31
click at [758, 664] on select "Select type Paystub Bank Statement Offer Letter Tax Documents Benefit Award Let…" at bounding box center [787, 662] width 206 height 31
select select "paystub"
click at [685, 647] on select "Select type Paystub Bank Statement Offer Letter Tax Documents Benefit Award Let…" at bounding box center [787, 662] width 206 height 31
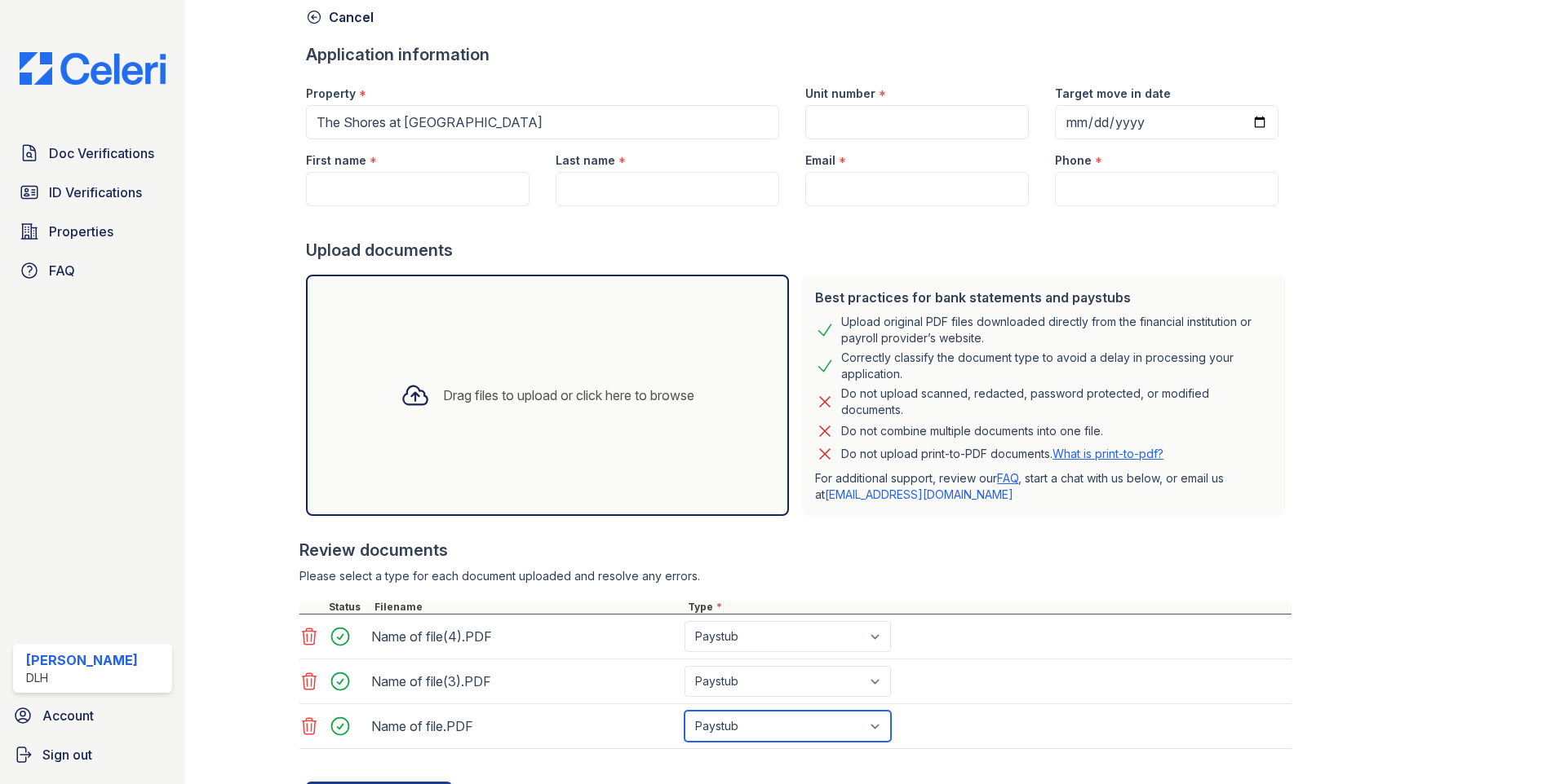
scroll to position [0, 0]
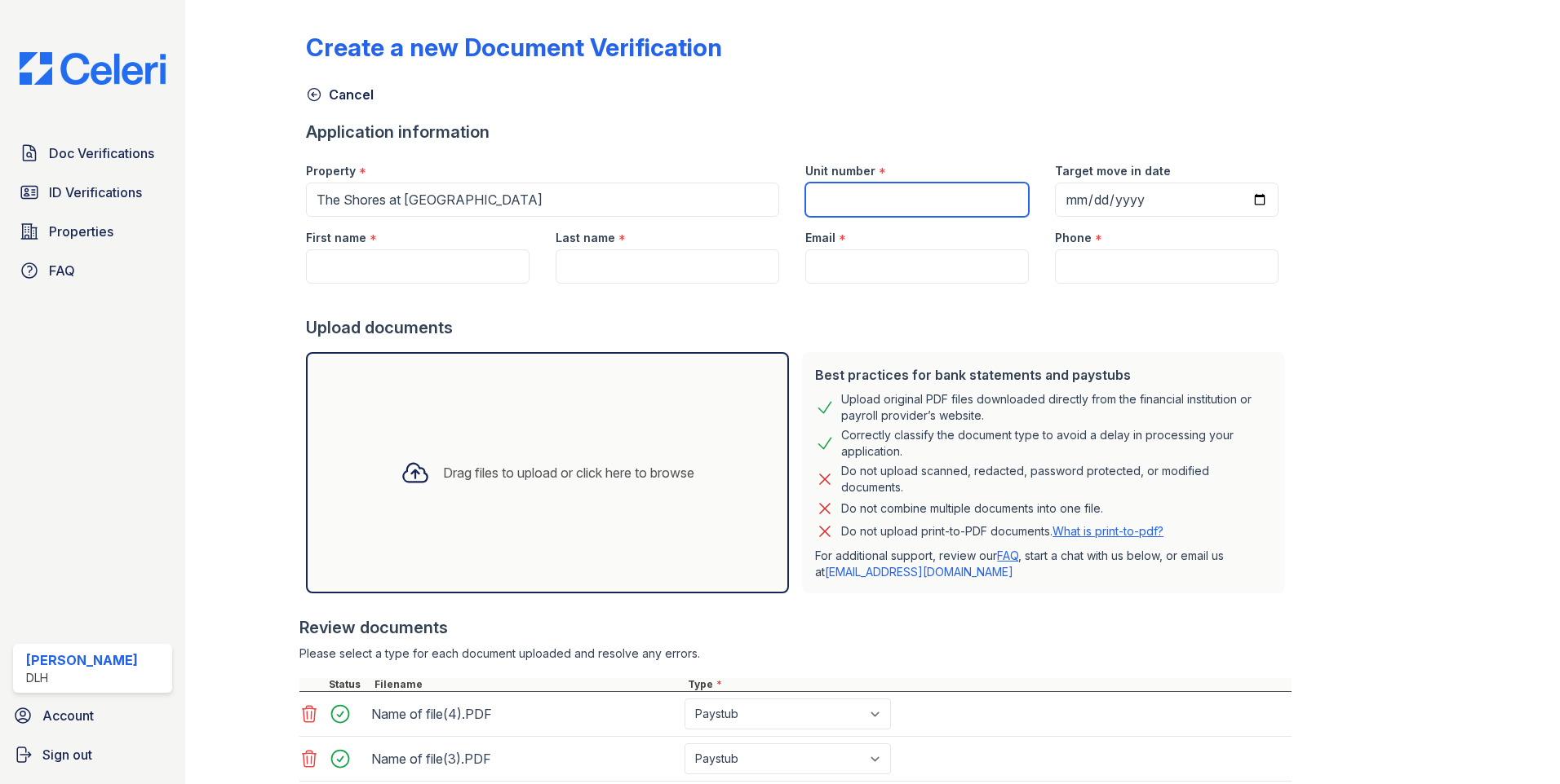
click at [910, 185] on input "Unit number" at bounding box center [917, 200] width 223 height 34
type input "627"
drag, startPoint x: 392, startPoint y: 260, endPoint x: 336, endPoint y: 264, distance: 56.1
click at [392, 260] on input "First name" at bounding box center [418, 267] width 223 height 34
click at [388, 270] on input "First name" at bounding box center [418, 267] width 223 height 34
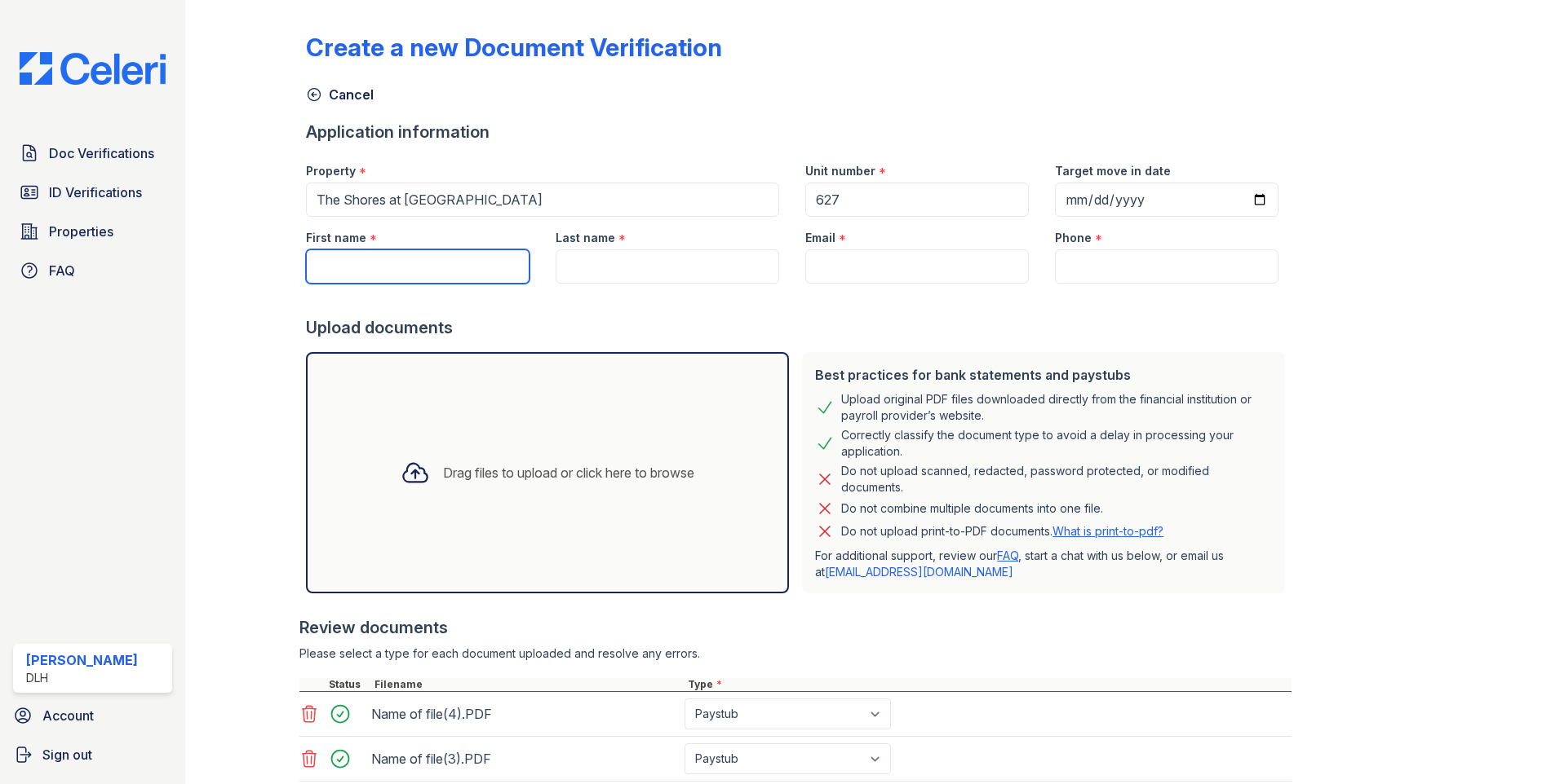
paste input "[PERSON_NAME]"
type input "[PERSON_NAME]"
click at [585, 256] on input "Last name" at bounding box center [667, 267] width 223 height 34
paste input "[PERSON_NAME]"
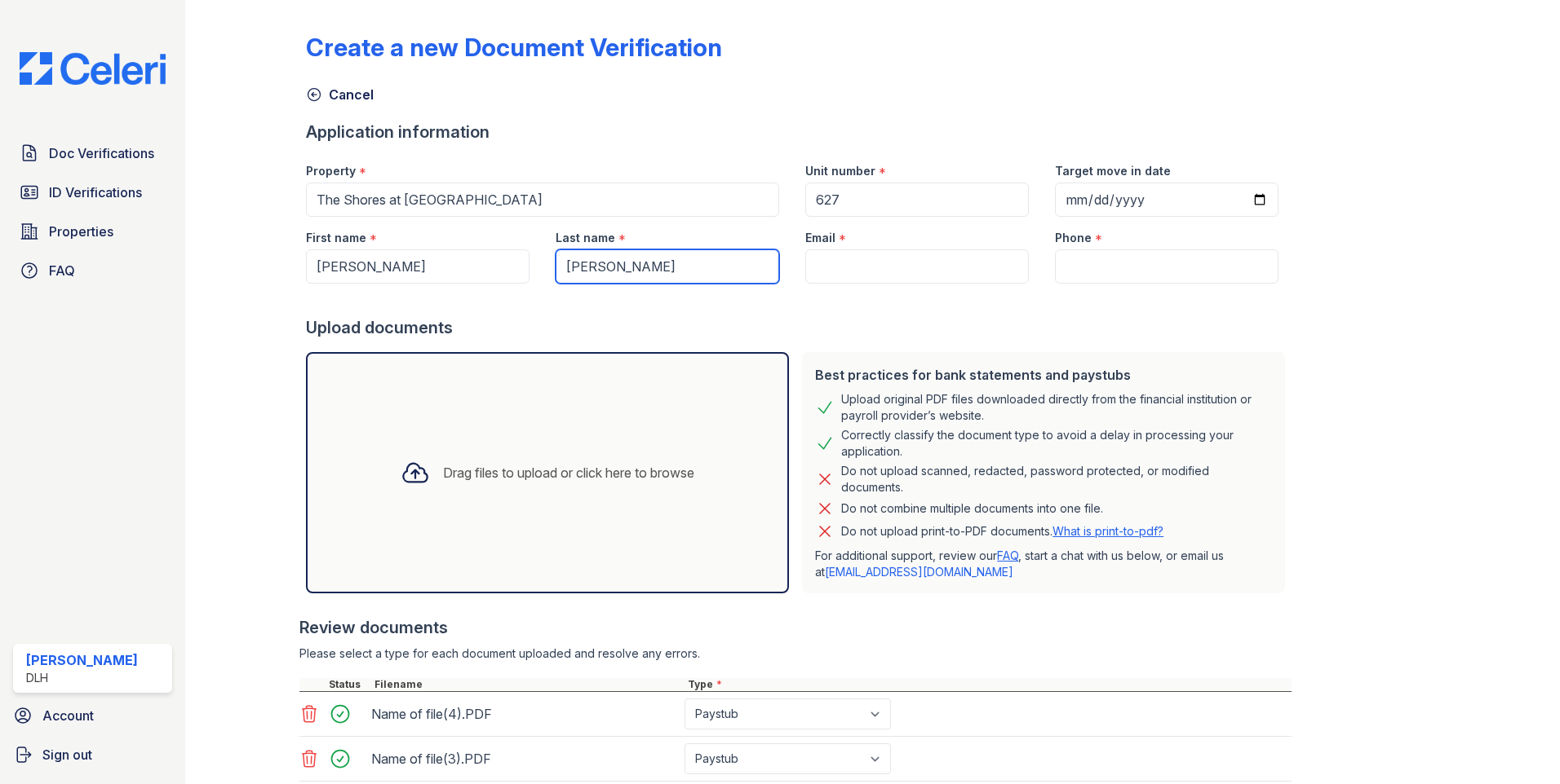
type input "[PERSON_NAME]"
click at [892, 262] on input "Email" at bounding box center [917, 267] width 223 height 34
paste input "[EMAIL_ADDRESS][DOMAIN_NAME]"
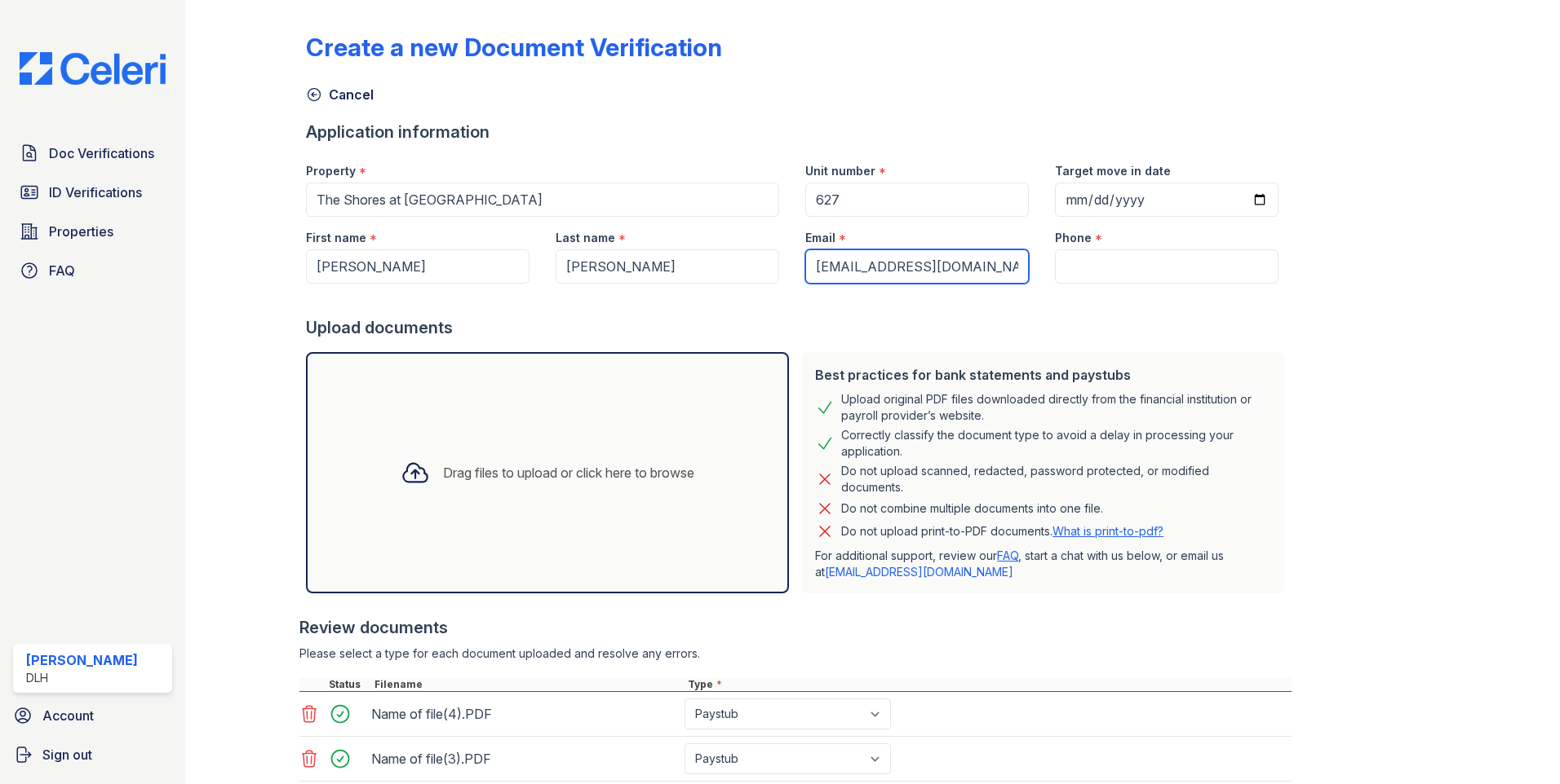
type input "[EMAIL_ADDRESS][DOMAIN_NAME]"
click at [1091, 272] on input "Phone" at bounding box center [1166, 267] width 223 height 34
paste input "[PHONE_NUMBER]"
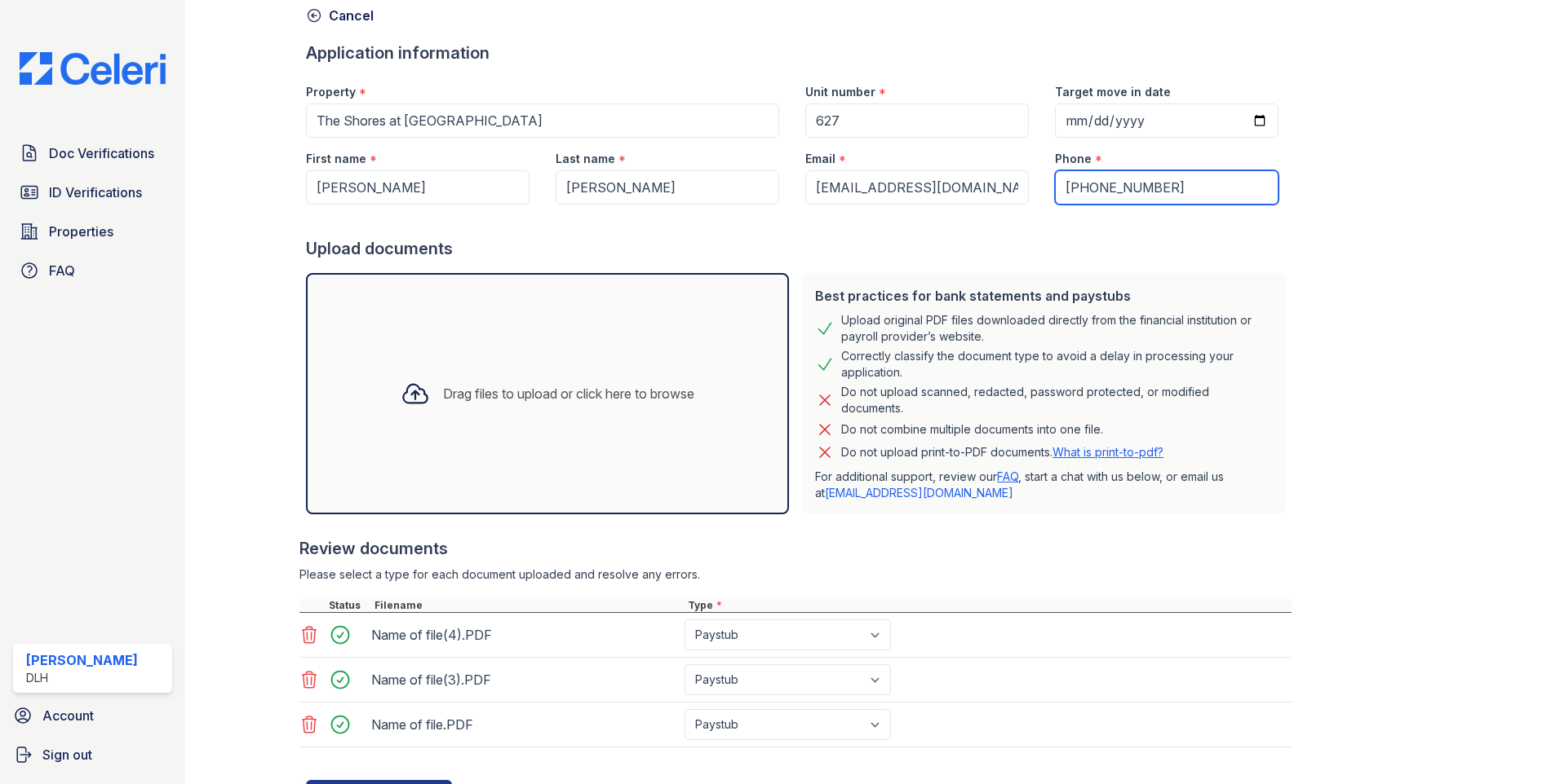
scroll to position [156, 0]
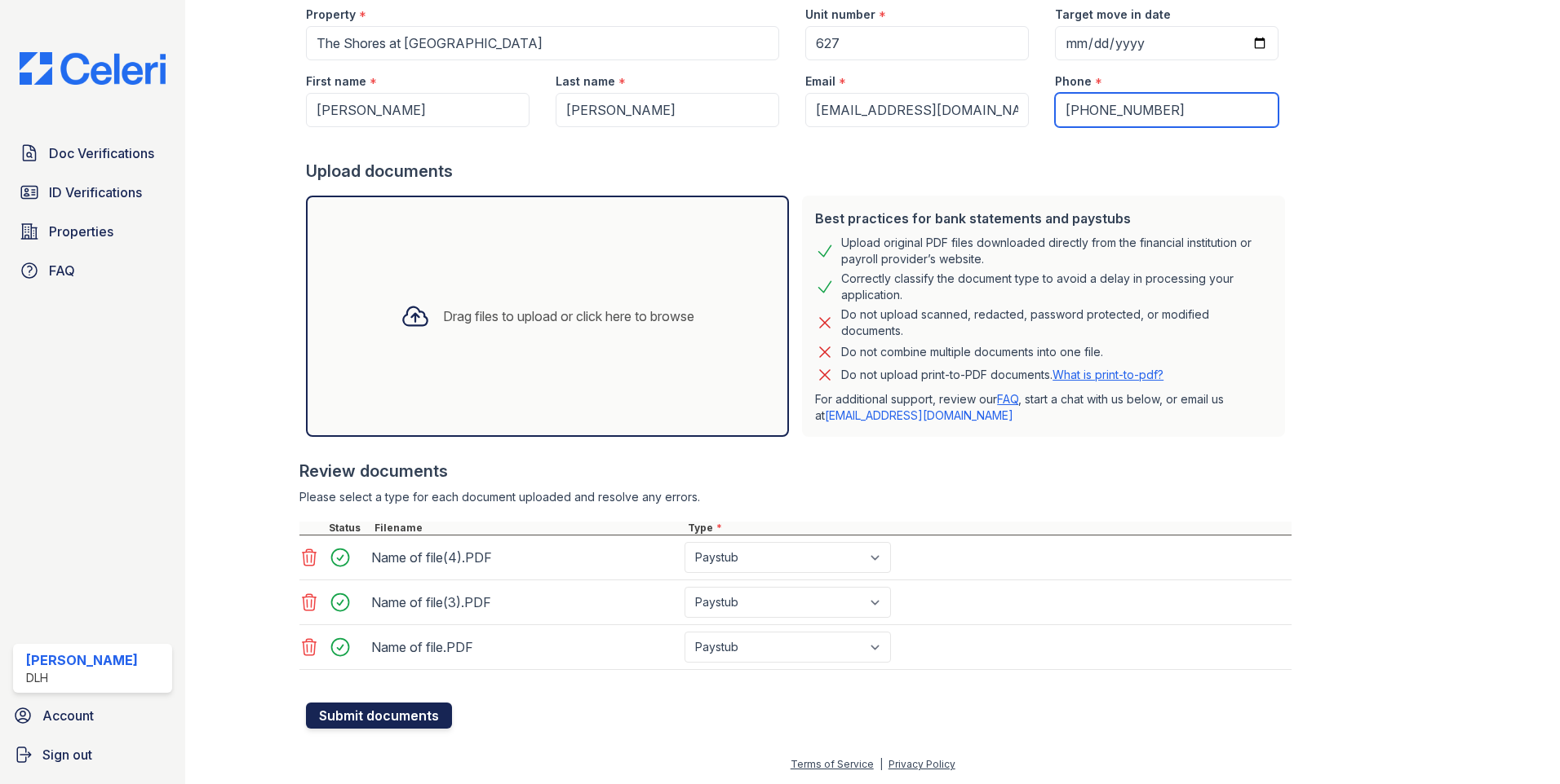
type input "[PHONE_NUMBER]"
click at [369, 706] on button "Submit documents" at bounding box center [379, 715] width 146 height 26
